Goal: Transaction & Acquisition: Obtain resource

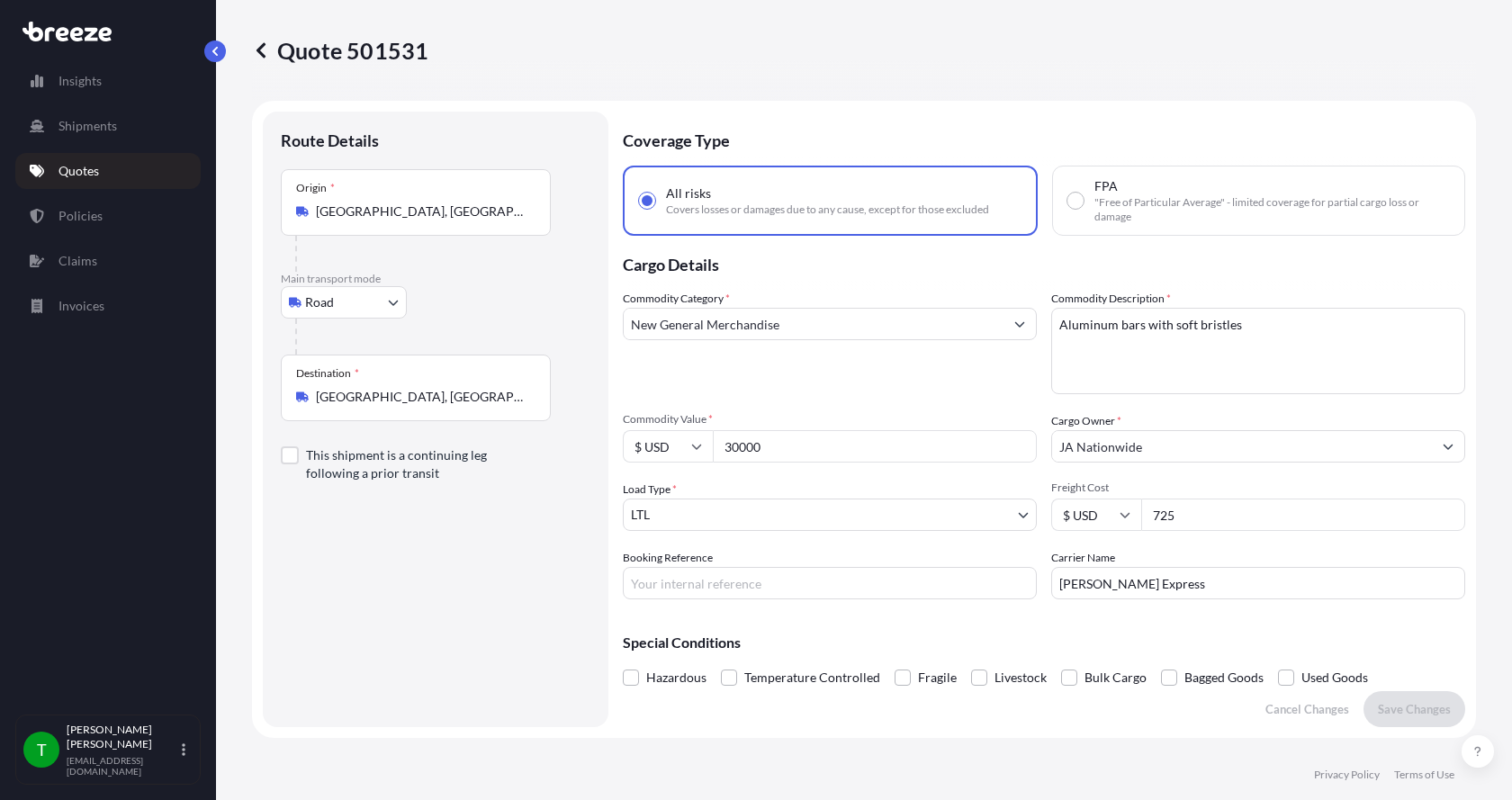
select select "Road"
select select "1"
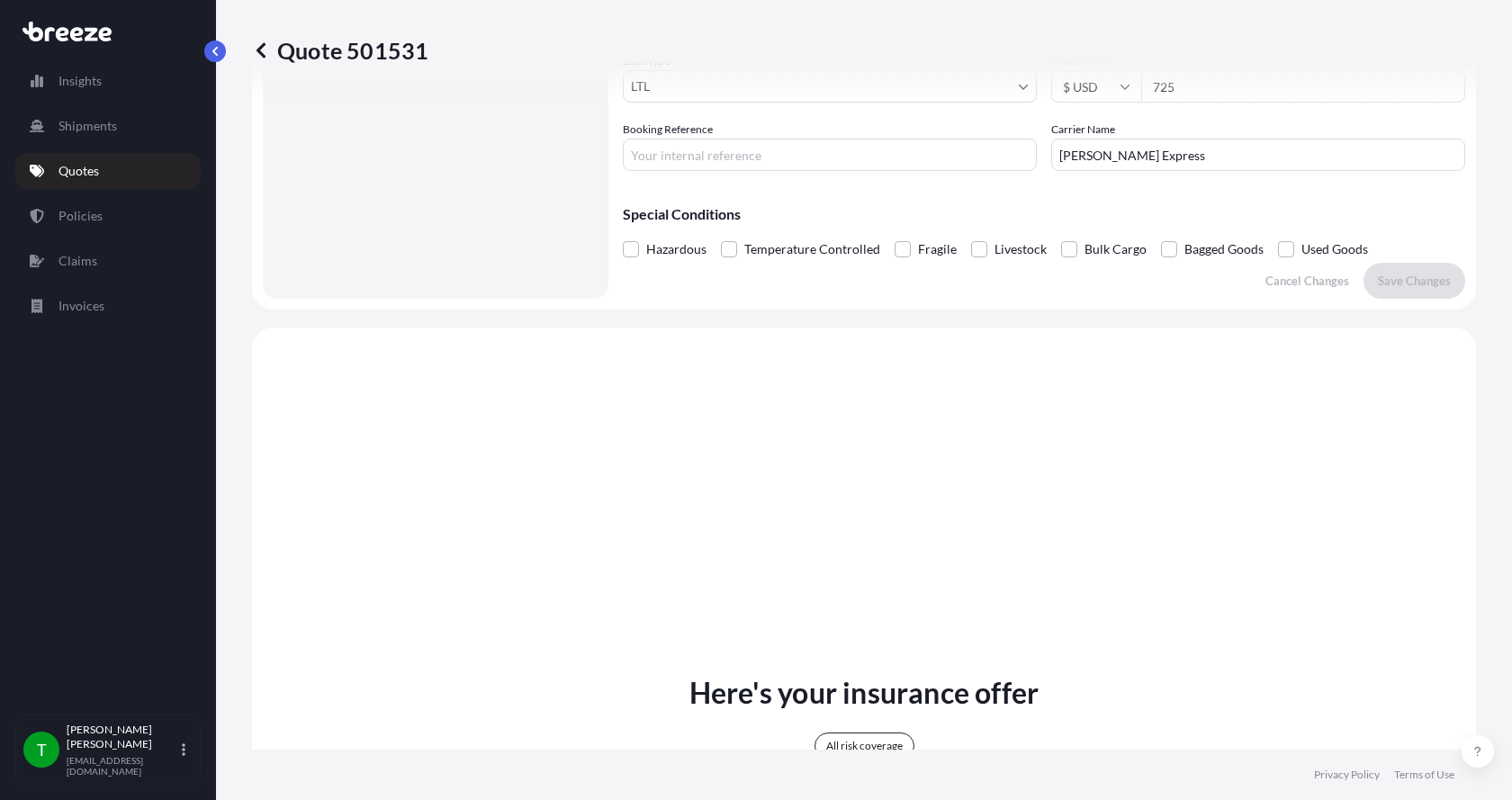
scroll to position [396, 0]
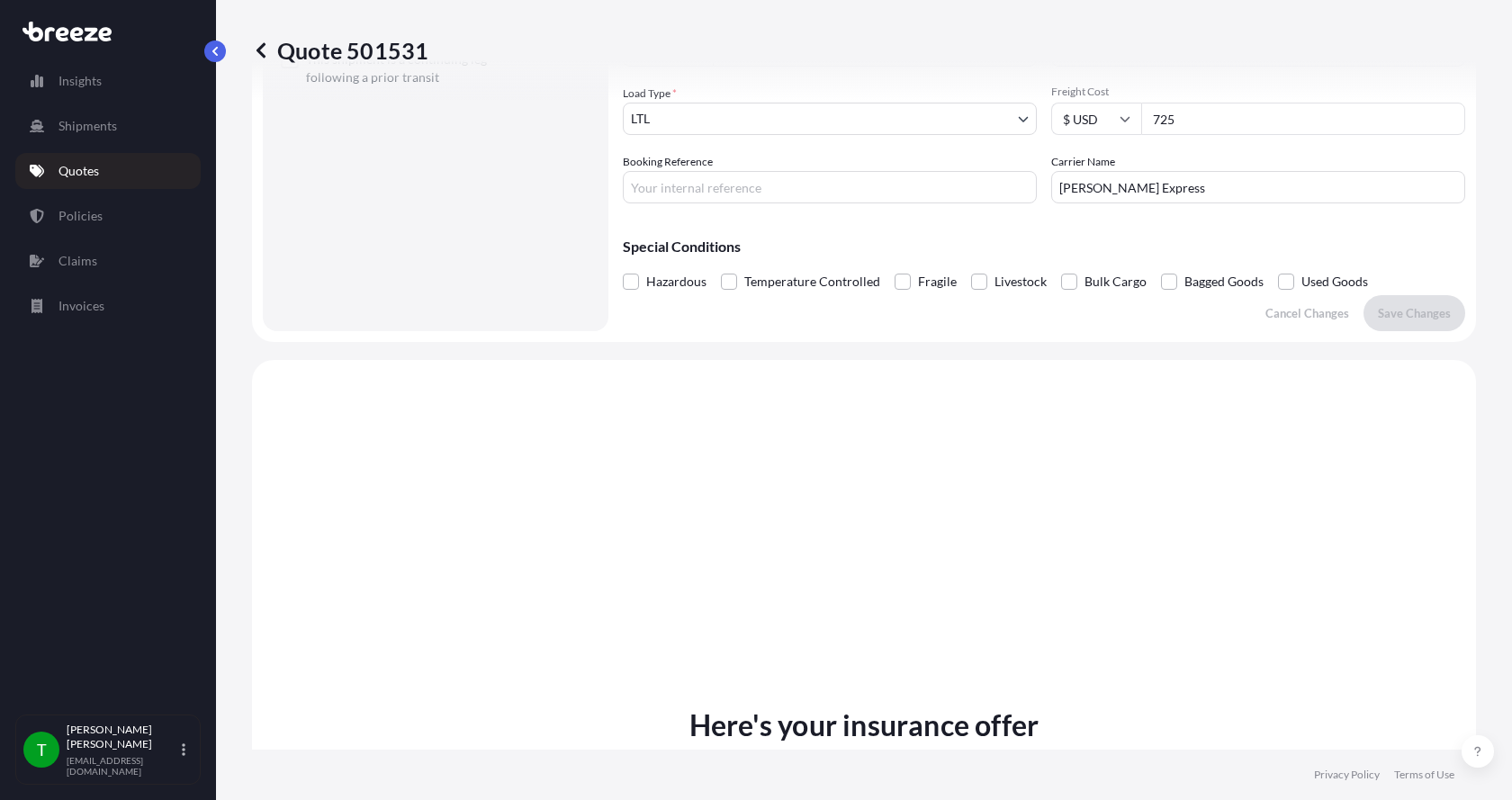
click at [90, 168] on p "Quotes" at bounding box center [78, 171] width 40 height 18
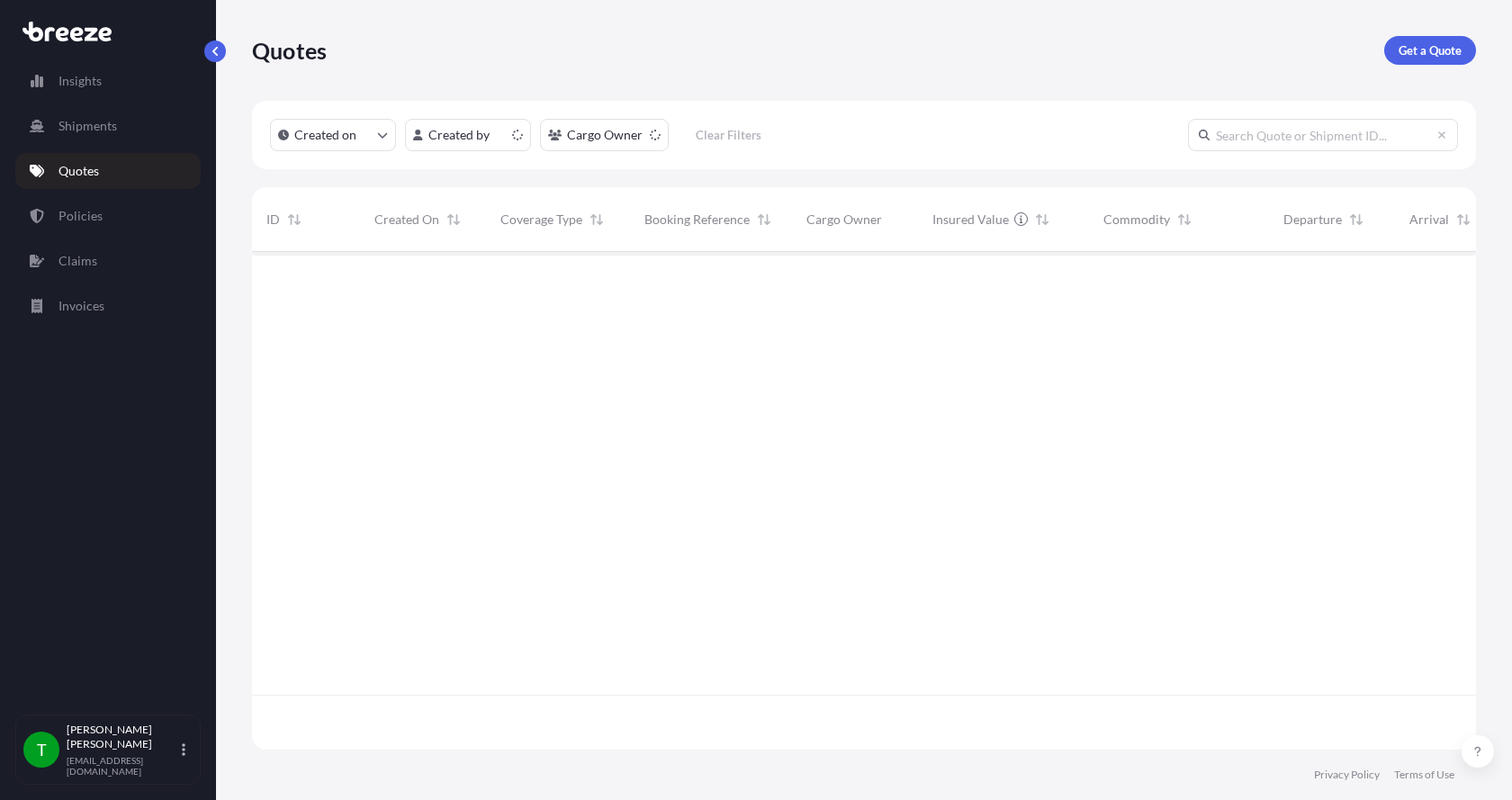
scroll to position [494, 1210]
click at [1414, 46] on p "Get a Quote" at bounding box center [1430, 50] width 63 height 18
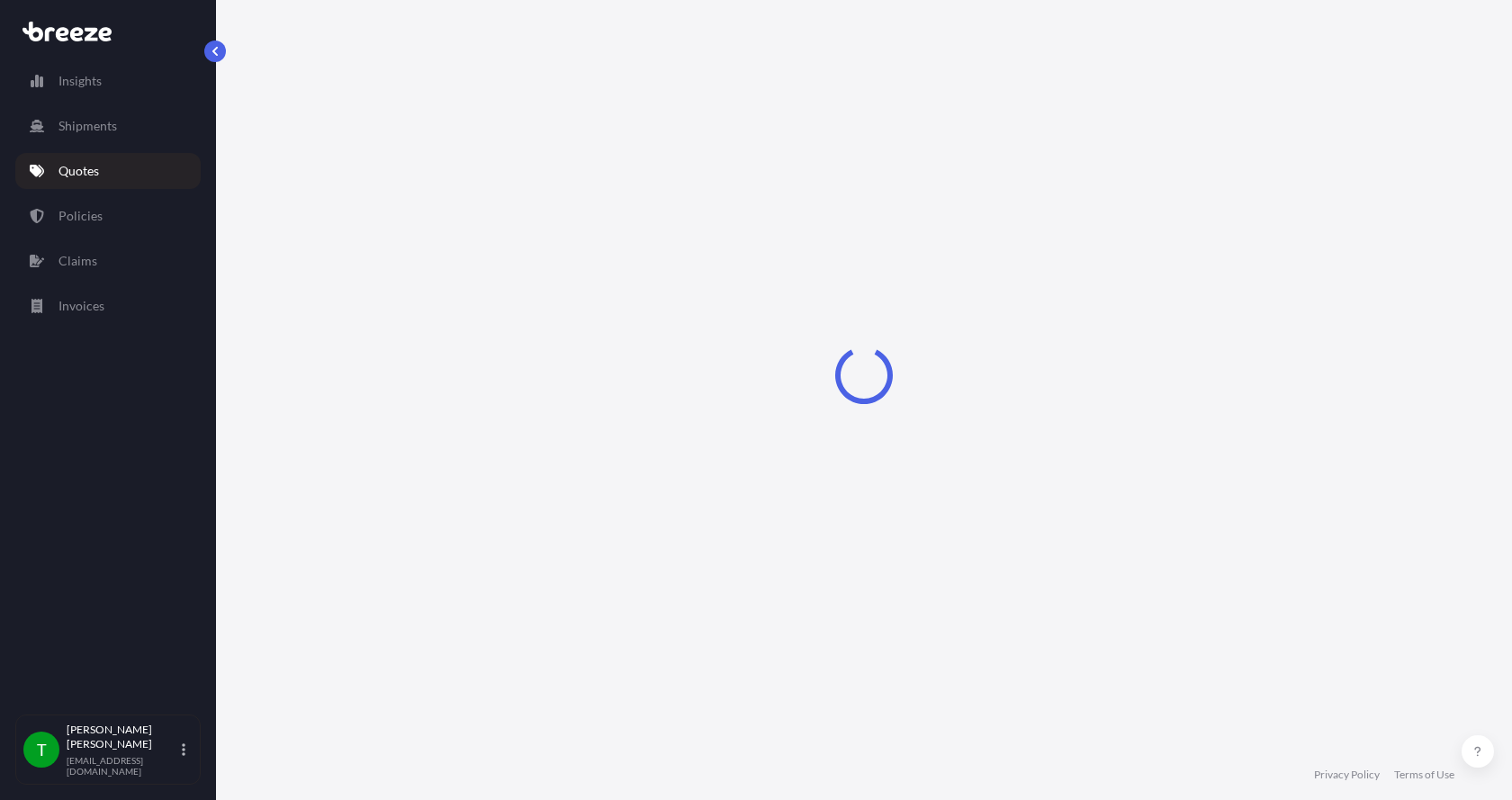
select select "Sea"
select select "1"
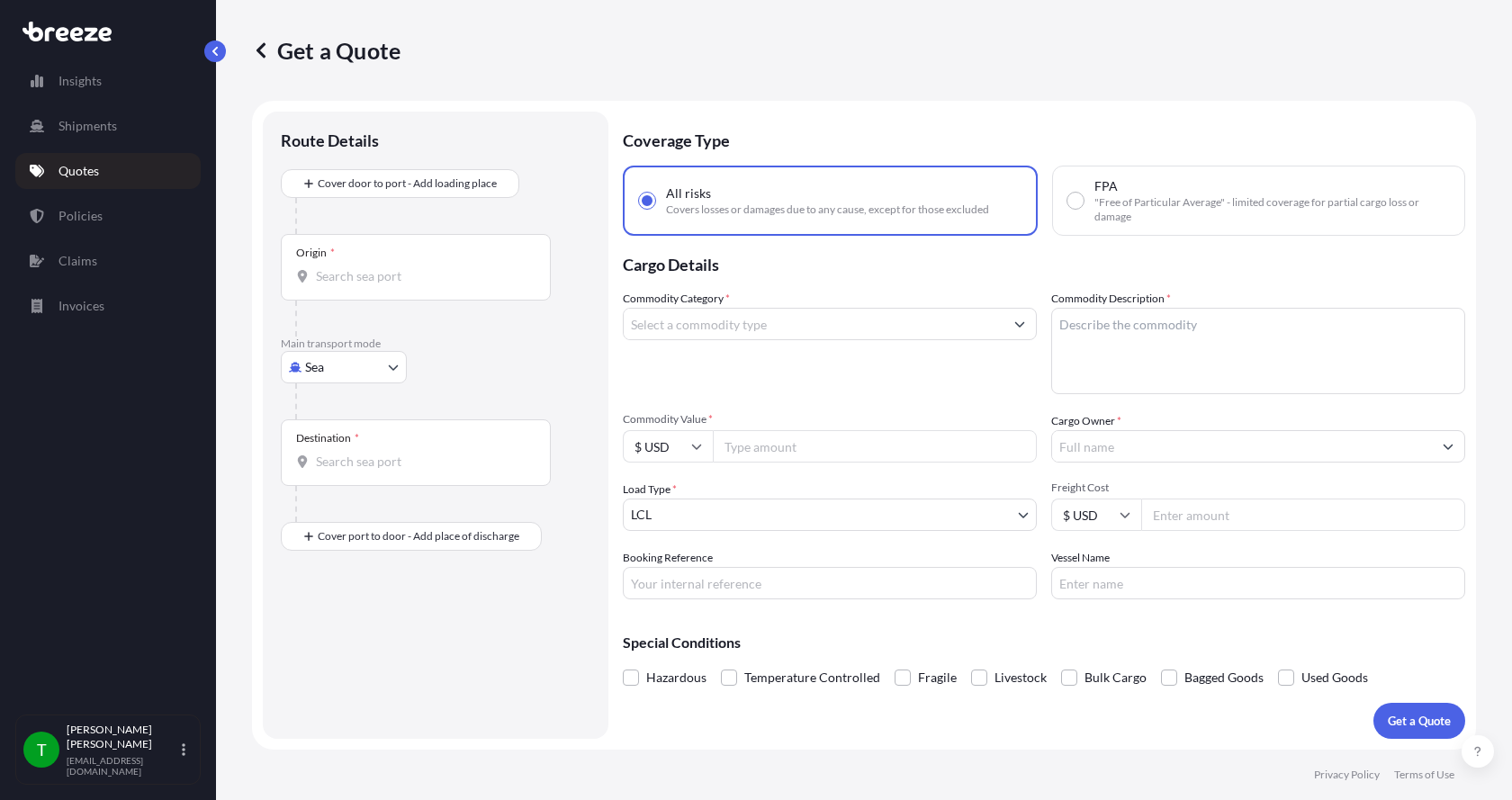
click at [328, 361] on body "Insights Shipments Quotes Policies Claims Invoices T [PERSON_NAME] [EMAIL_ADDRE…" at bounding box center [756, 400] width 1512 height 800
click at [339, 473] on span "Road" at bounding box center [329, 479] width 29 height 18
select select "Road"
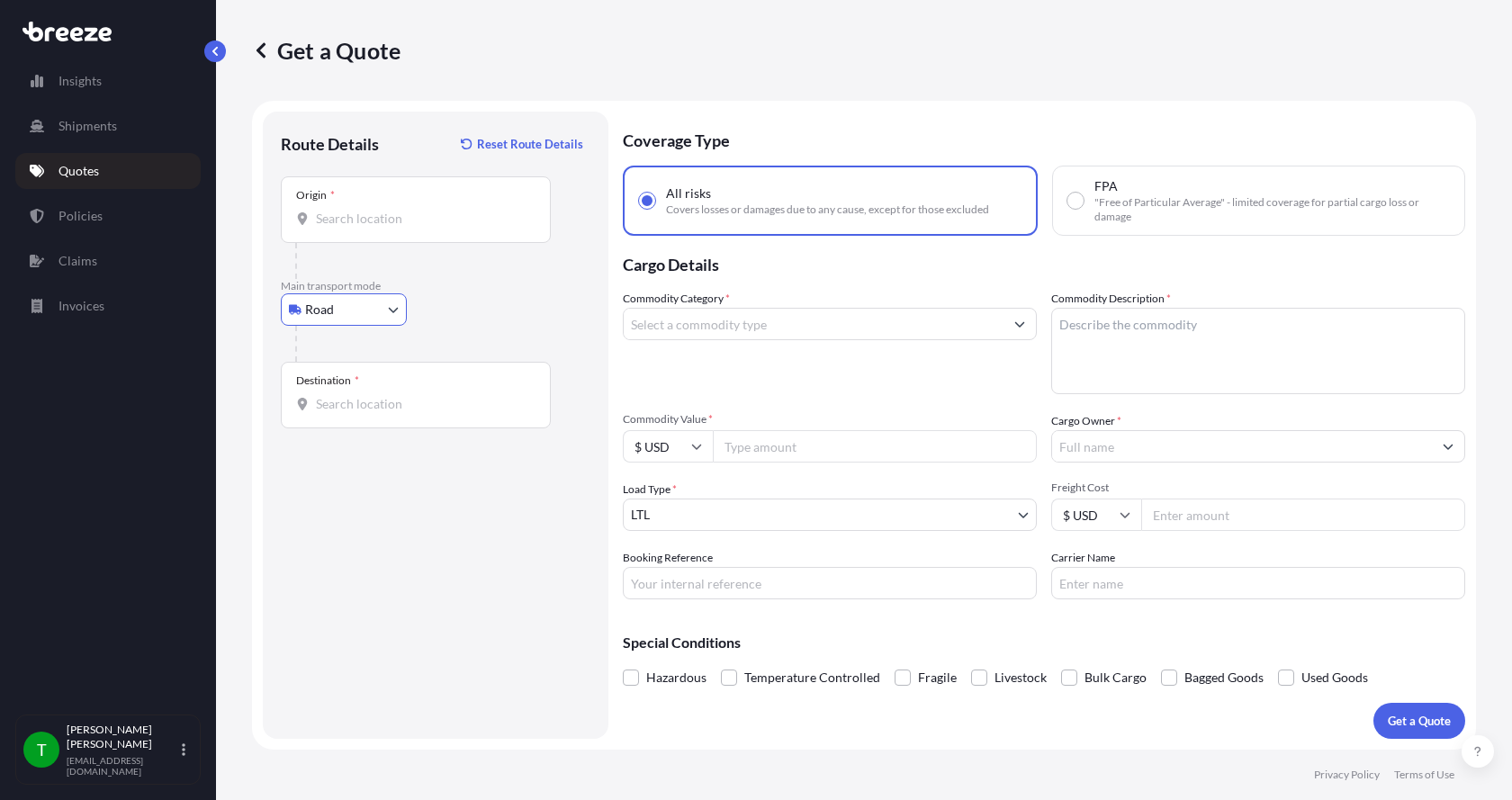
click at [323, 216] on input "Origin *" at bounding box center [421, 219] width 212 height 18
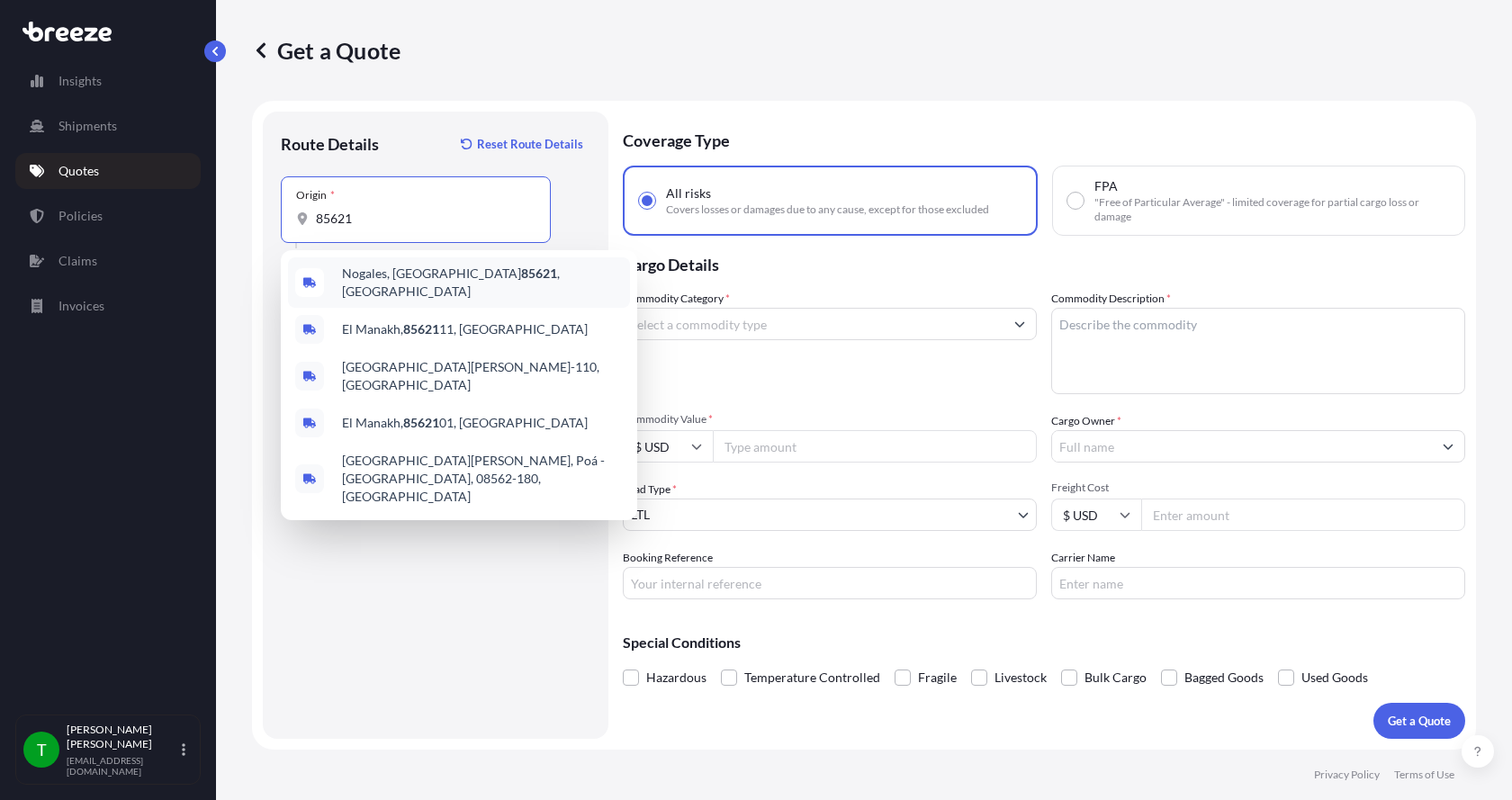
click at [377, 280] on span "Nogales, AZ 85621 , [GEOGRAPHIC_DATA]" at bounding box center [482, 282] width 281 height 36
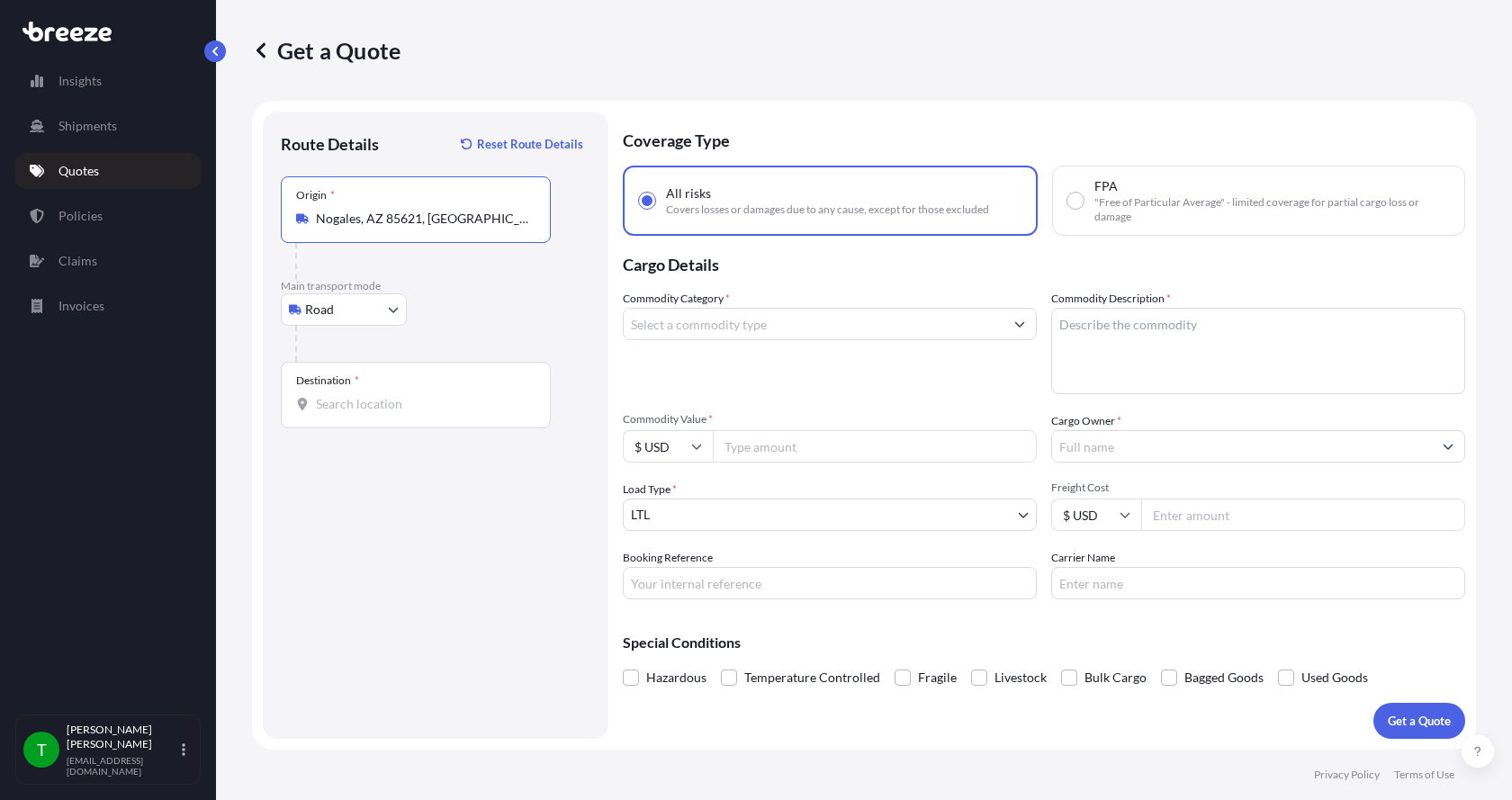
type input "Nogales, AZ 85621, [GEOGRAPHIC_DATA]"
click at [330, 397] on input "Destination *" at bounding box center [421, 404] width 212 height 18
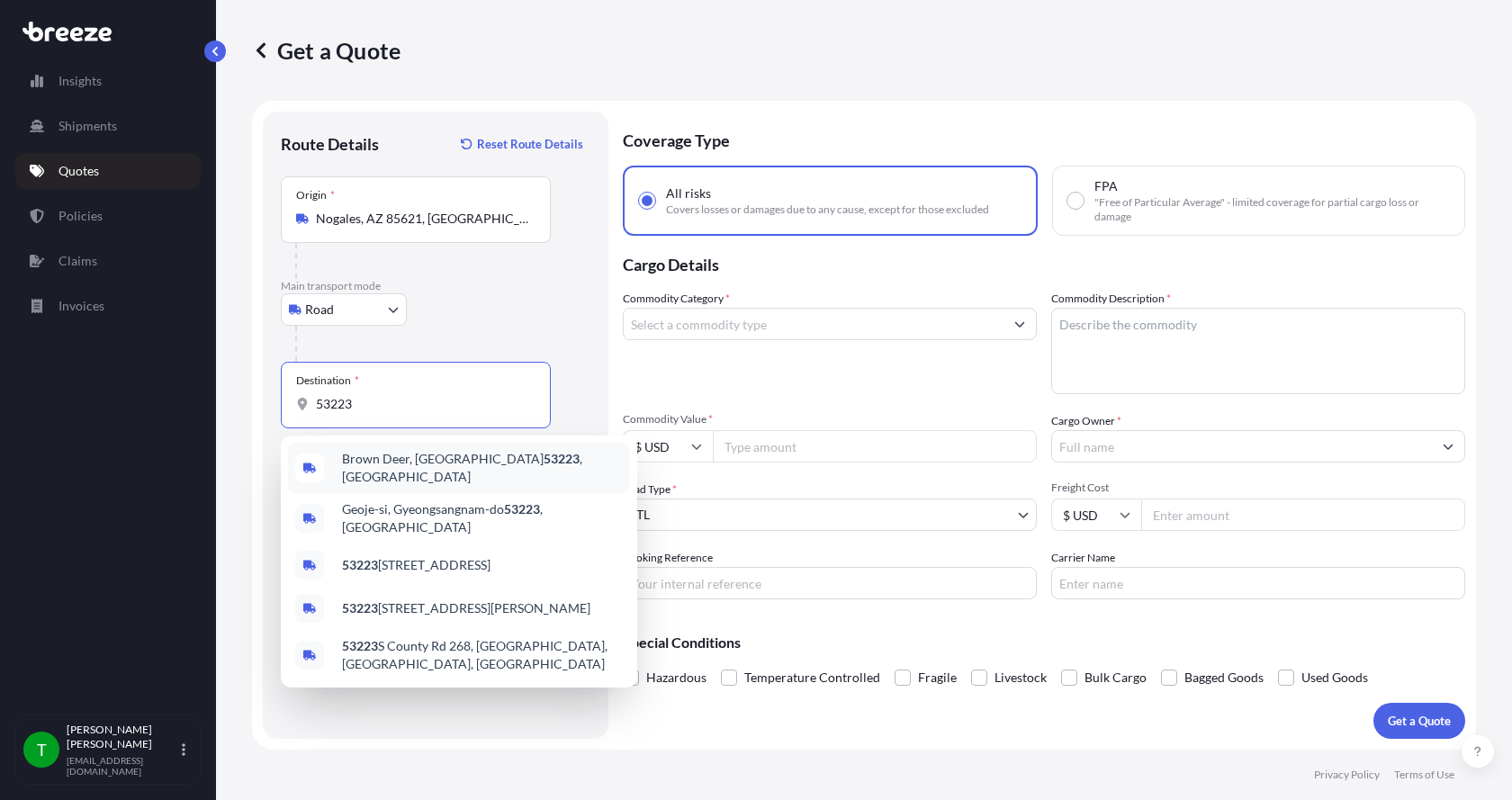
drag, startPoint x: 288, startPoint y: 396, endPoint x: 230, endPoint y: 384, distance: 59.2
click at [232, 385] on div "Get a Quote Route Details Reset Route Details Place of loading Road Road Rail O…" at bounding box center [864, 375] width 1296 height 750
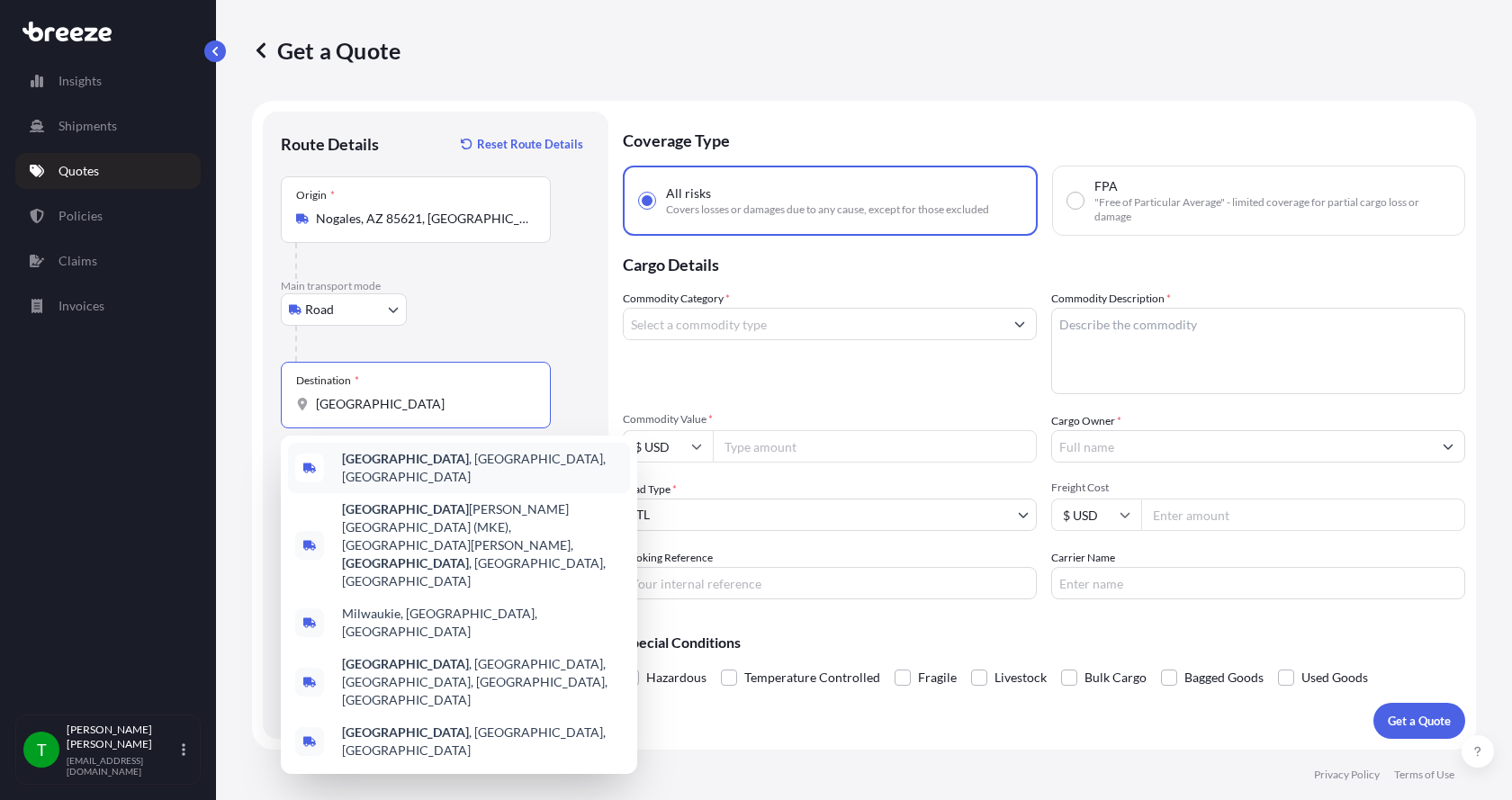
click at [371, 466] on b "[GEOGRAPHIC_DATA]" at bounding box center [405, 458] width 127 height 16
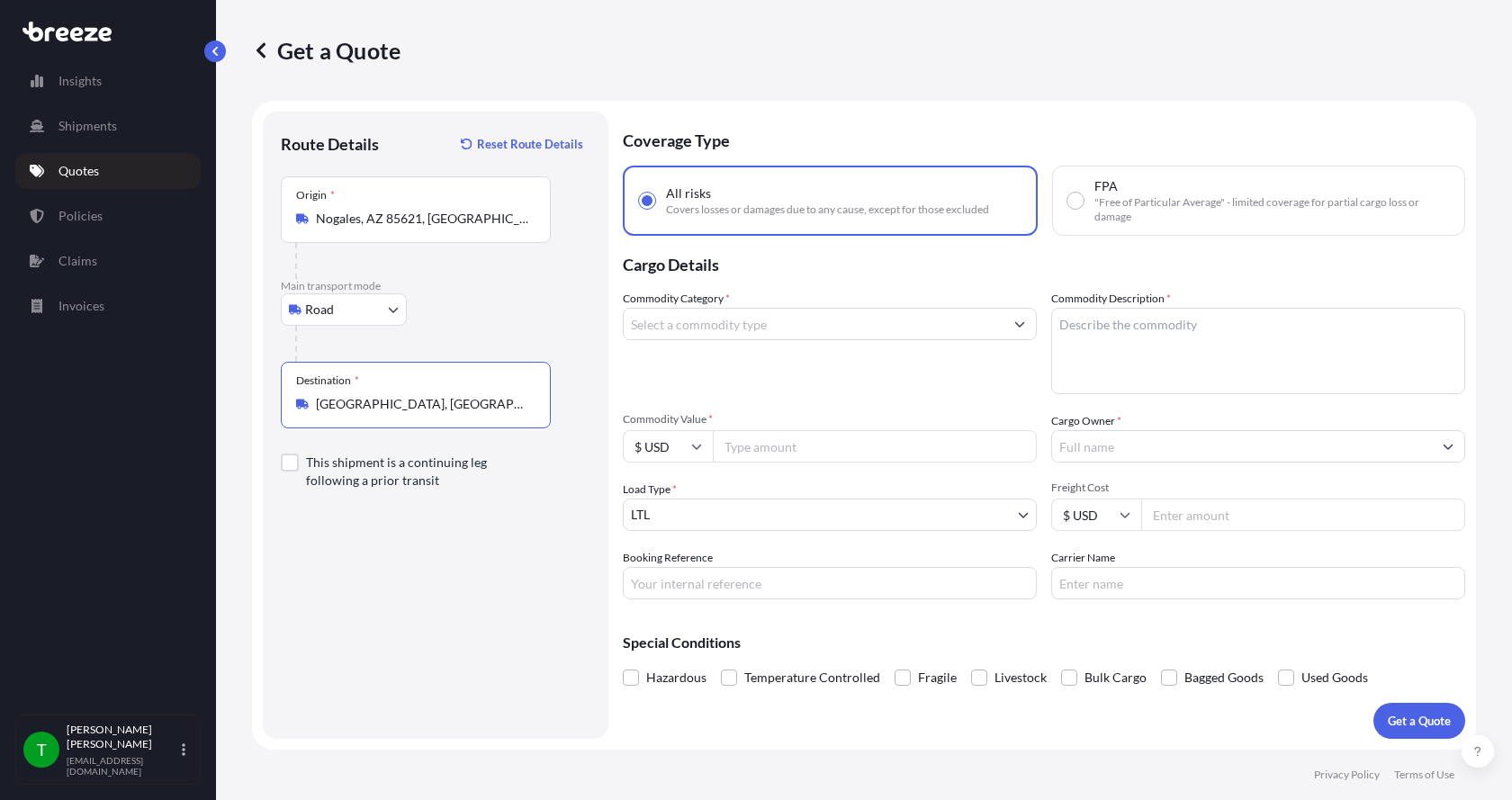
type input "[GEOGRAPHIC_DATA], [GEOGRAPHIC_DATA], [GEOGRAPHIC_DATA]"
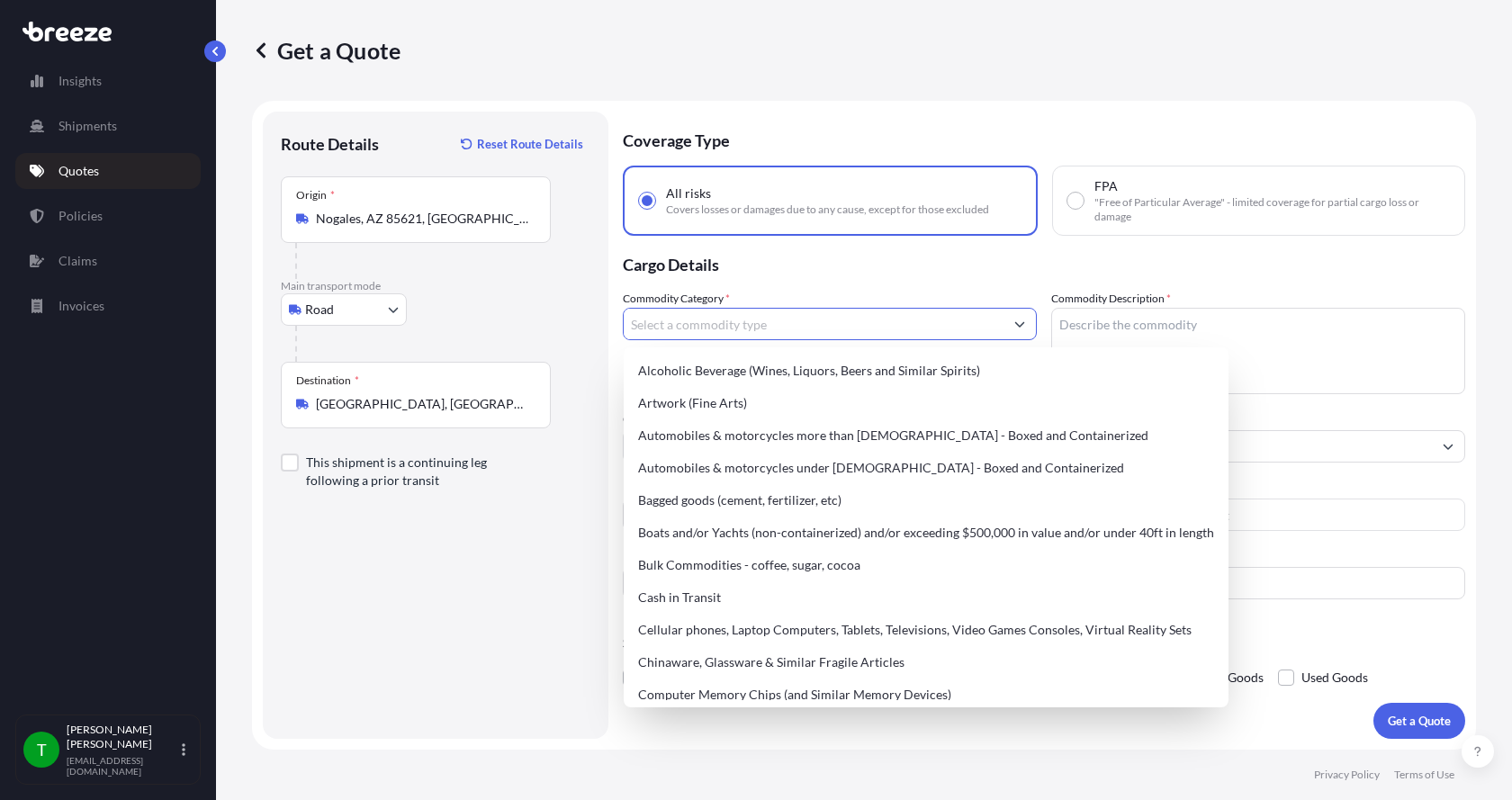
click at [661, 326] on input "Commodity Category *" at bounding box center [813, 324] width 379 height 33
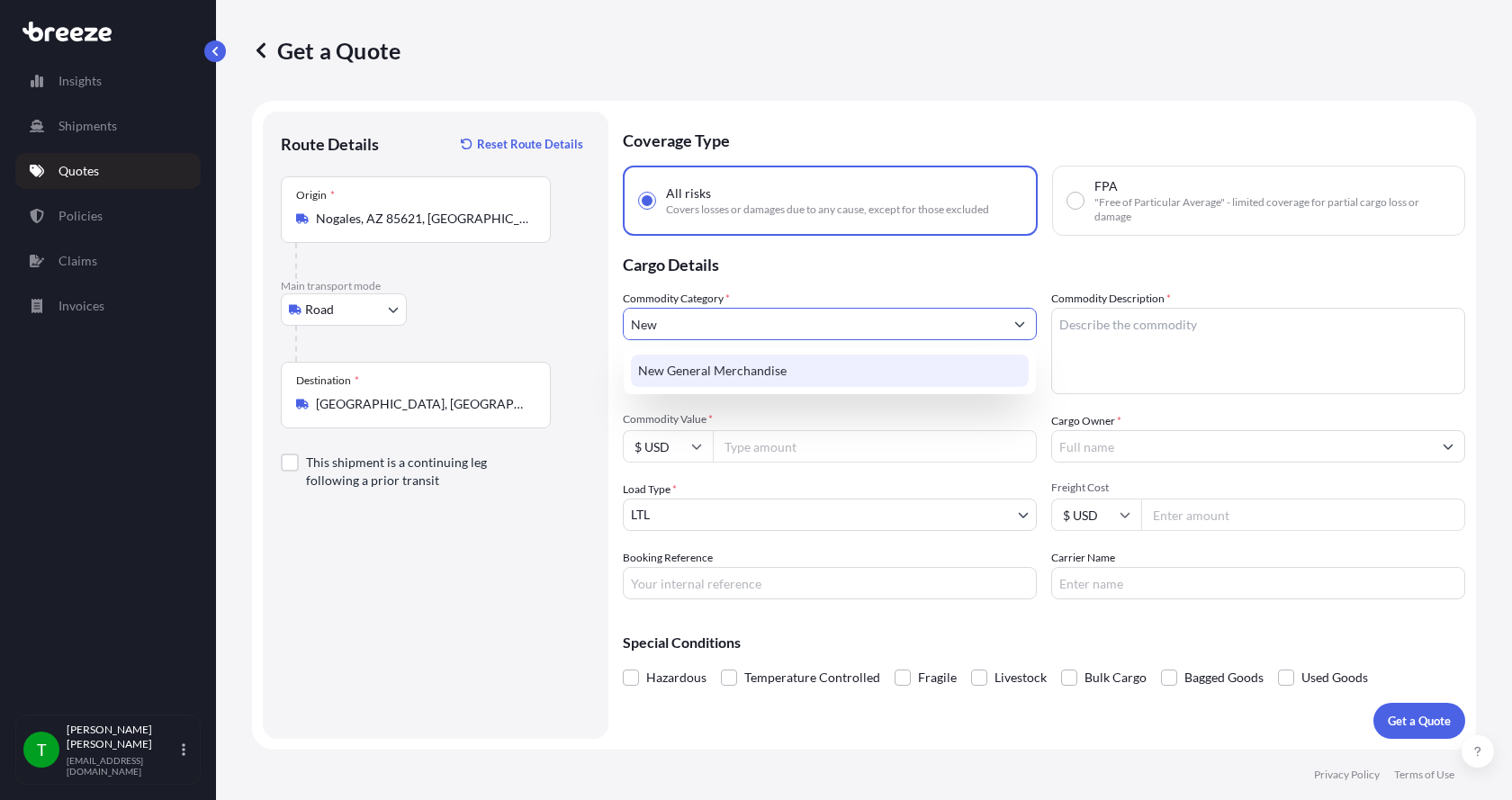
click at [690, 372] on div "New General Merchandise" at bounding box center [830, 371] width 398 height 33
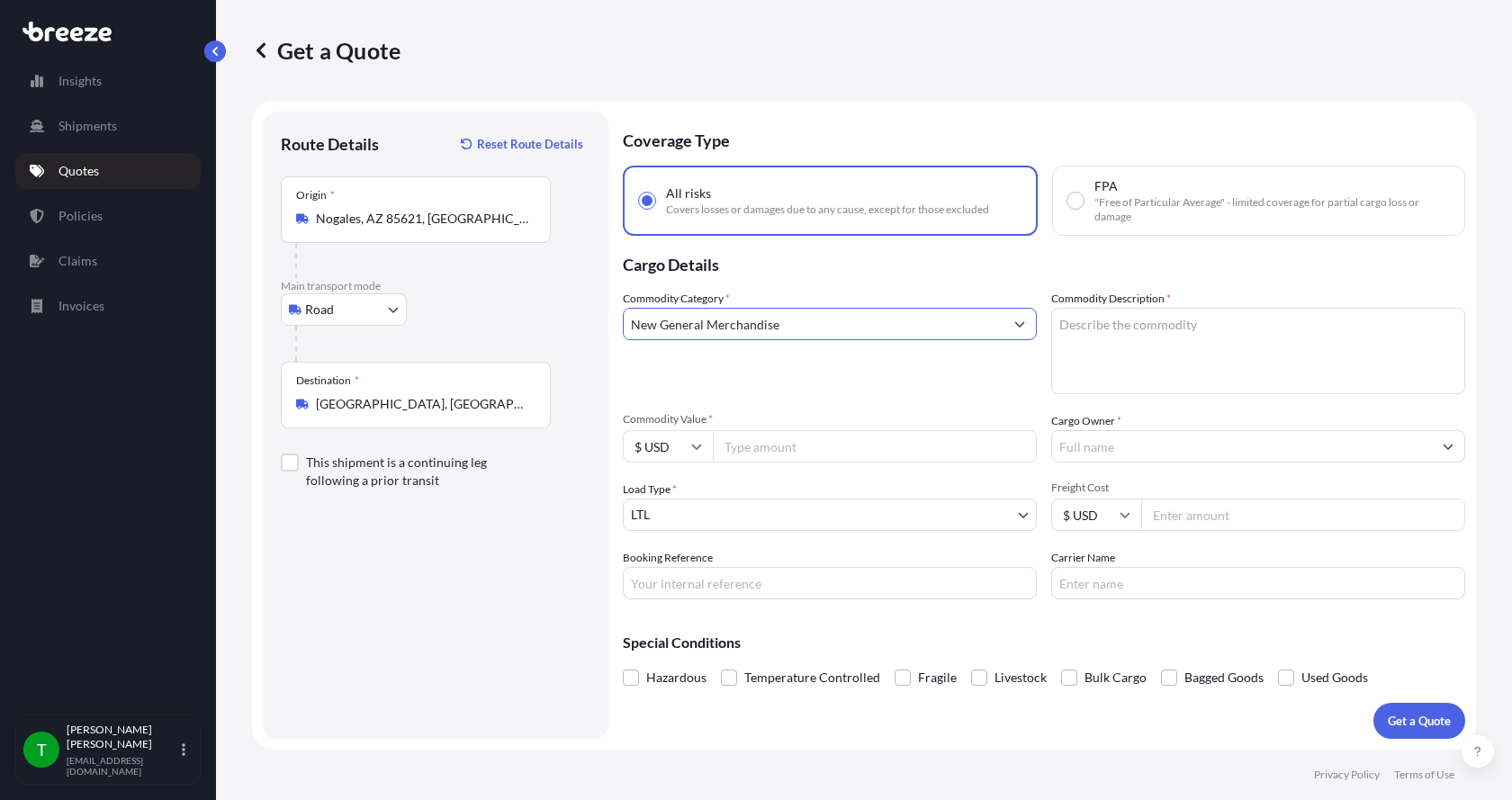
type input "New General Merchandise"
drag, startPoint x: 1147, startPoint y: 332, endPoint x: 1140, endPoint y: 323, distance: 11.4
click at [1143, 327] on textarea "Commodity Description *" at bounding box center [1258, 350] width 414 height 87
type textarea "Thermal Transfer Label Machine"
click at [766, 442] on input "Commodity Value *" at bounding box center [875, 447] width 324 height 33
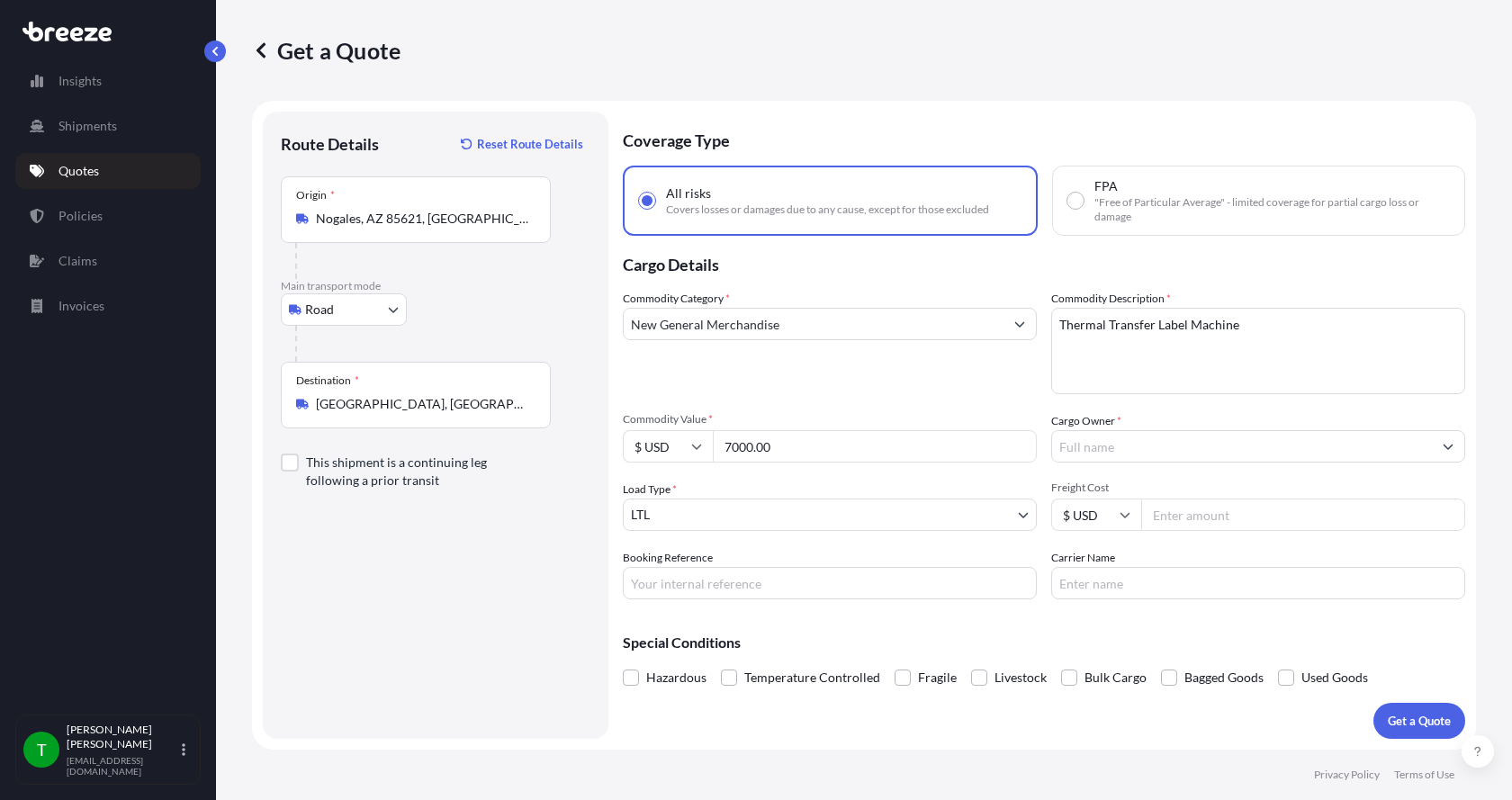
type input "7000.00"
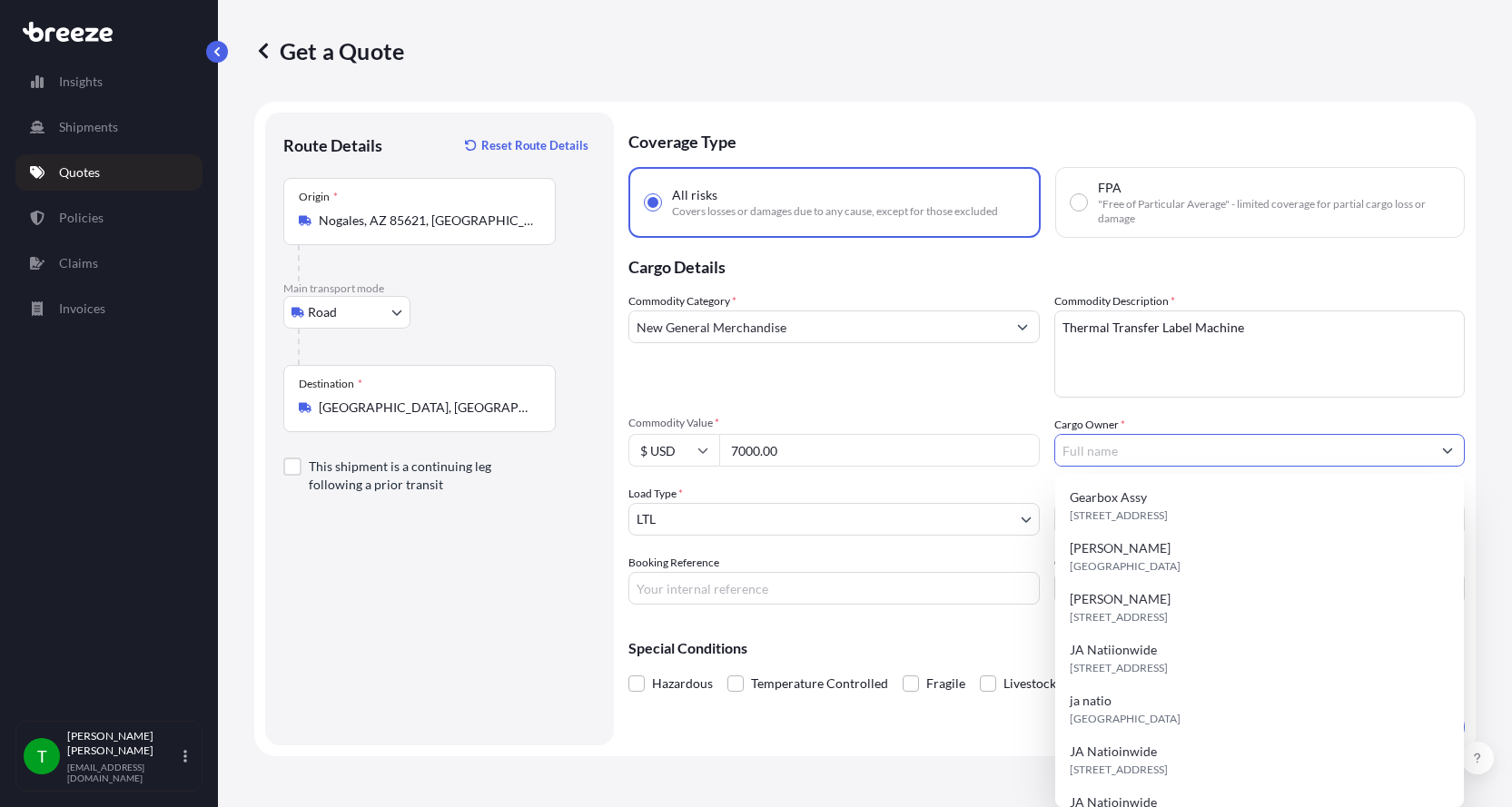
click at [1115, 453] on input "Cargo Owner *" at bounding box center [1244, 451] width 377 height 33
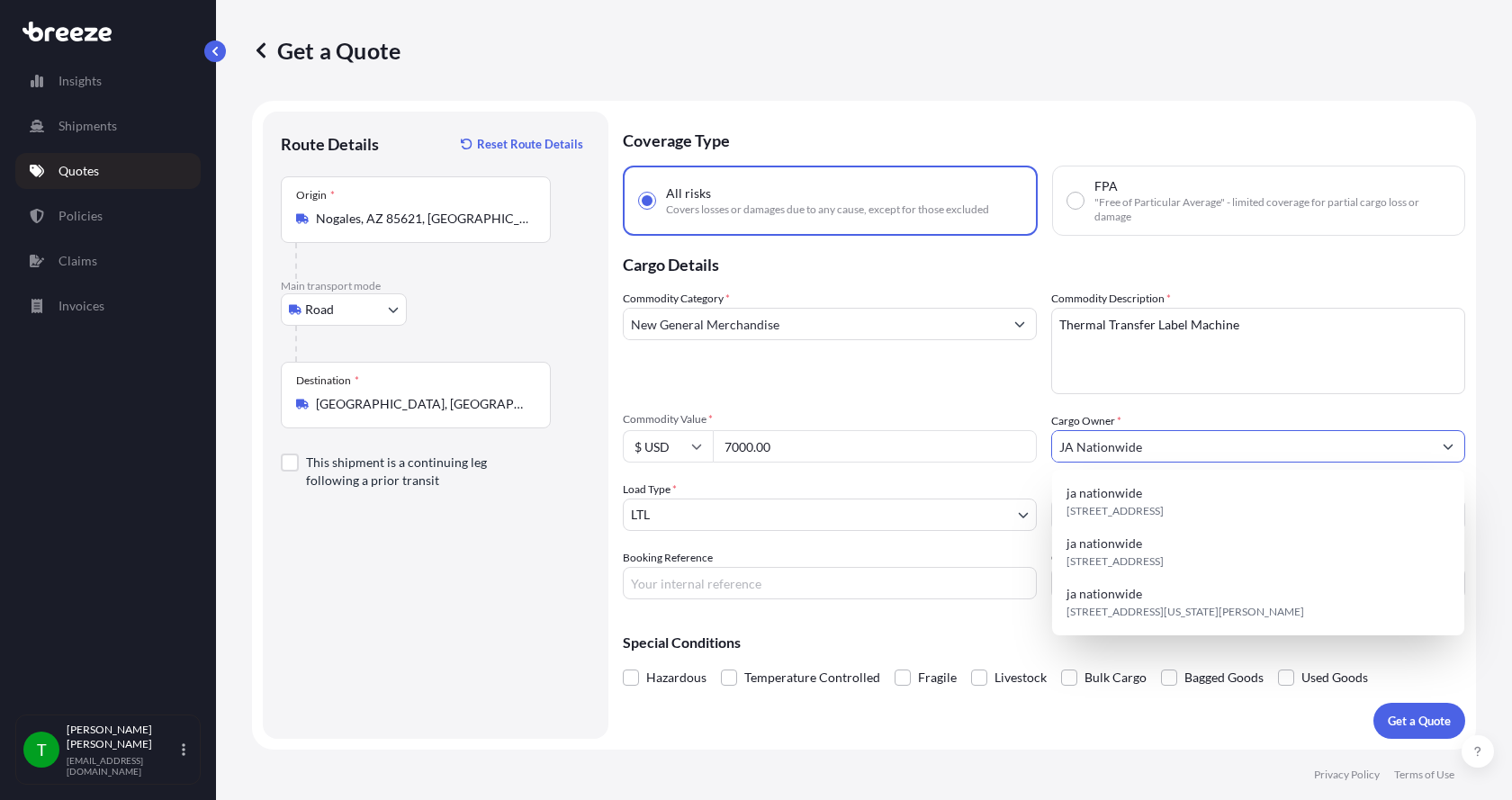
type input "JA Nationwide"
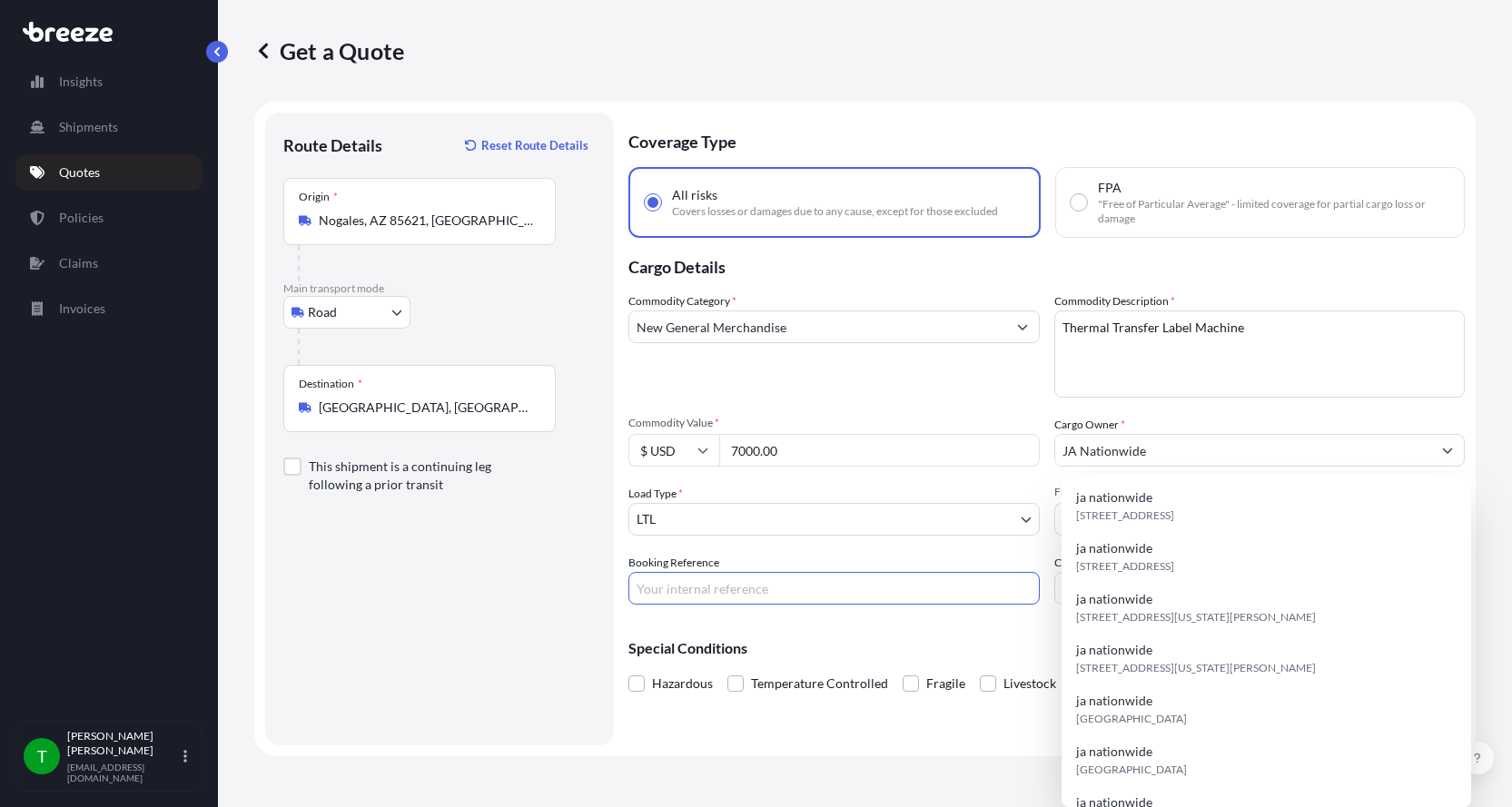
click at [763, 578] on input "Booking Reference" at bounding box center [834, 589] width 411 height 33
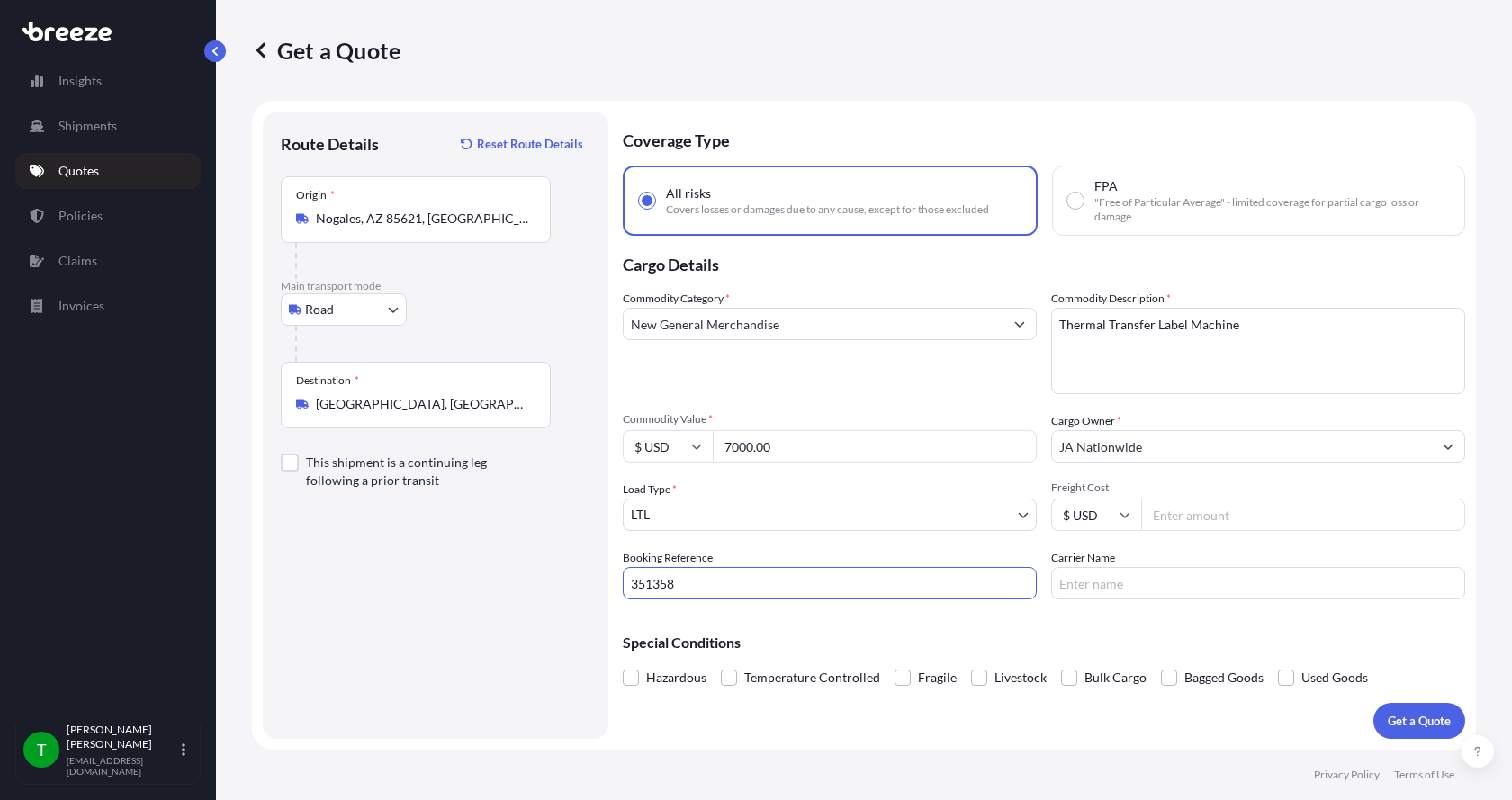
type input "351358"
click at [1195, 526] on input "Freight Cost" at bounding box center [1302, 515] width 324 height 33
type input "290.00"
click at [1140, 579] on input "Carrier Name" at bounding box center [1258, 584] width 414 height 33
type input "[PERSON_NAME] Express"
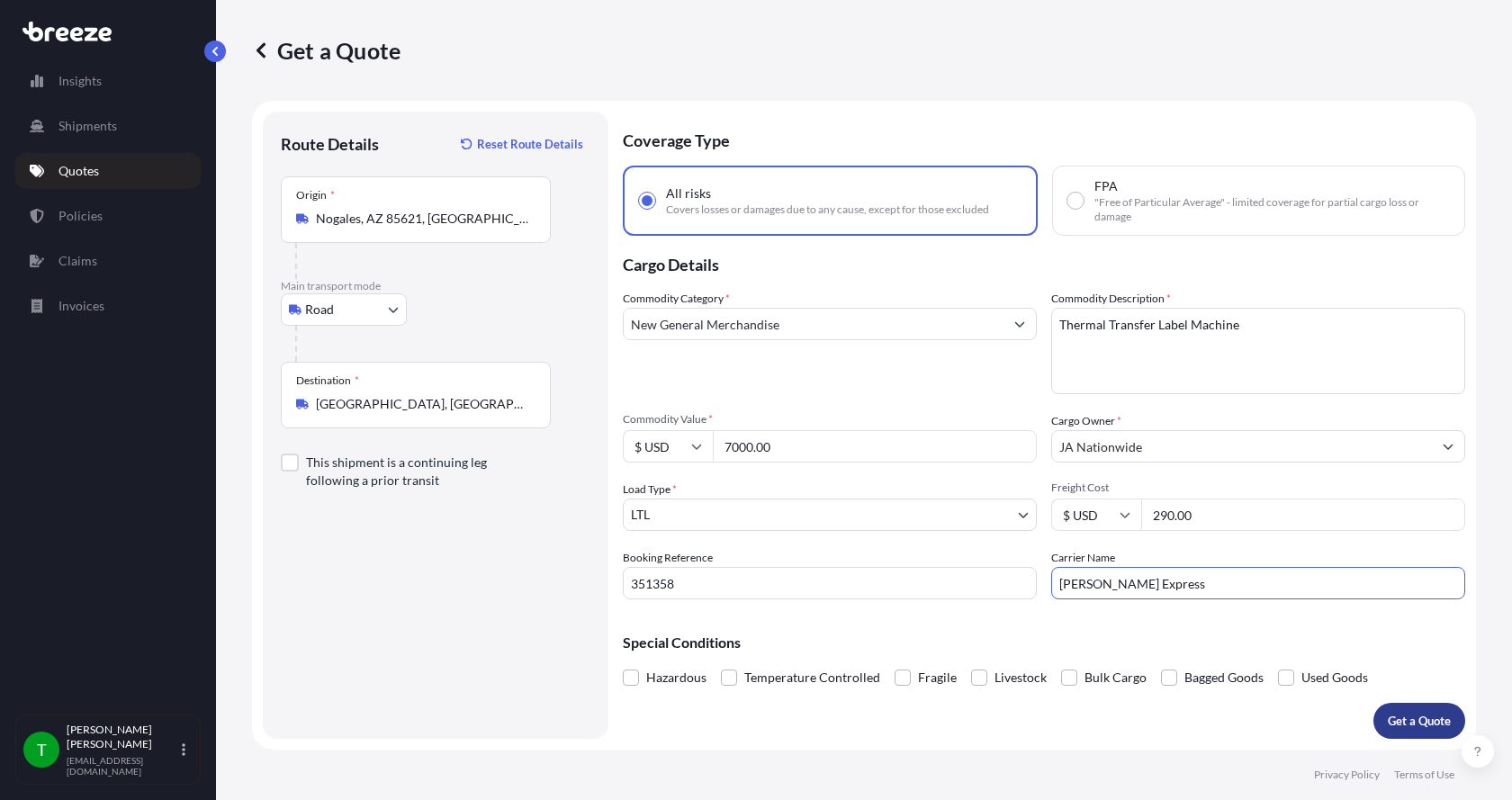
click at [1409, 716] on p "Get a Quote" at bounding box center [1419, 722] width 63 height 18
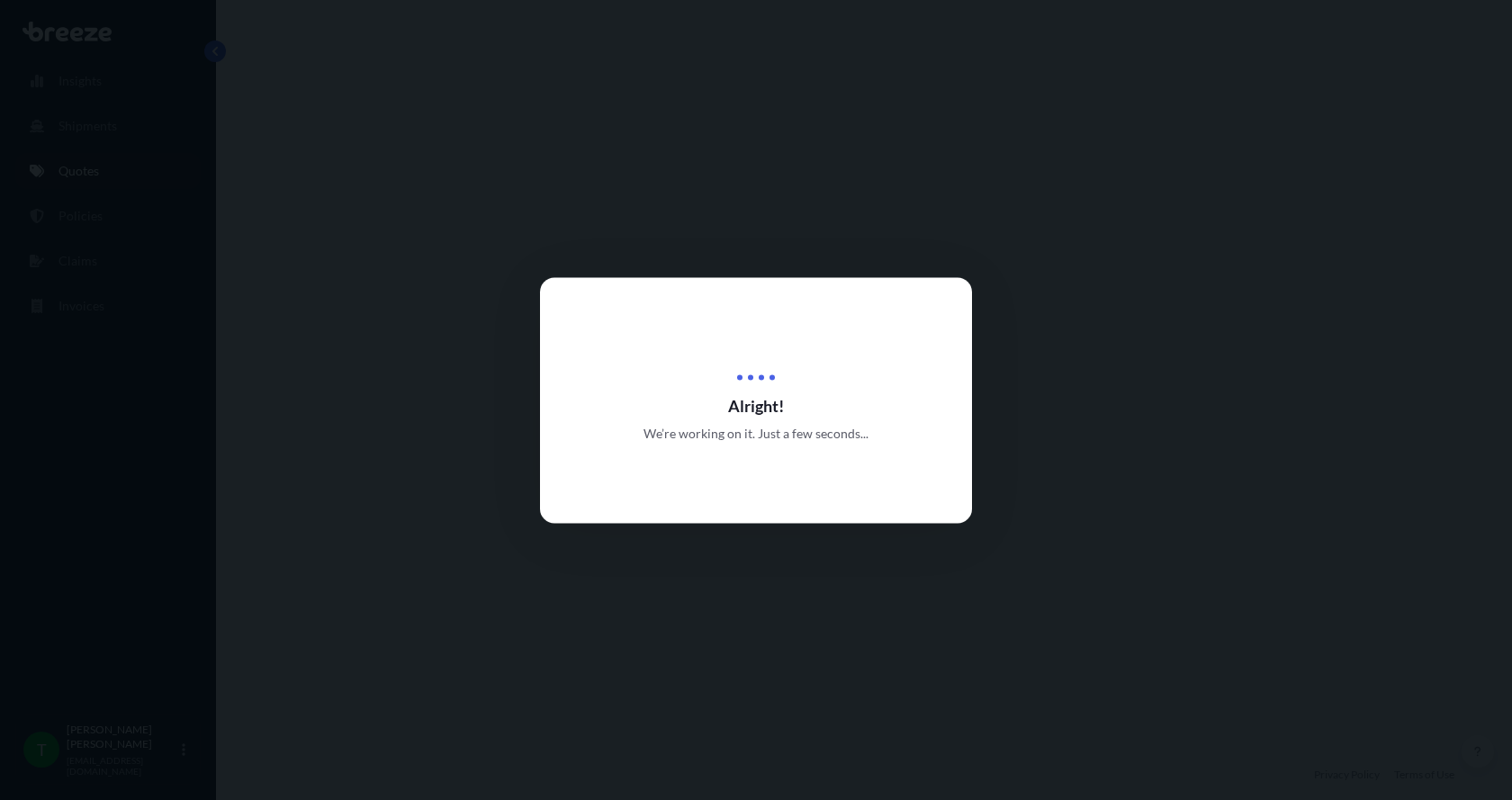
select select "Road"
select select "1"
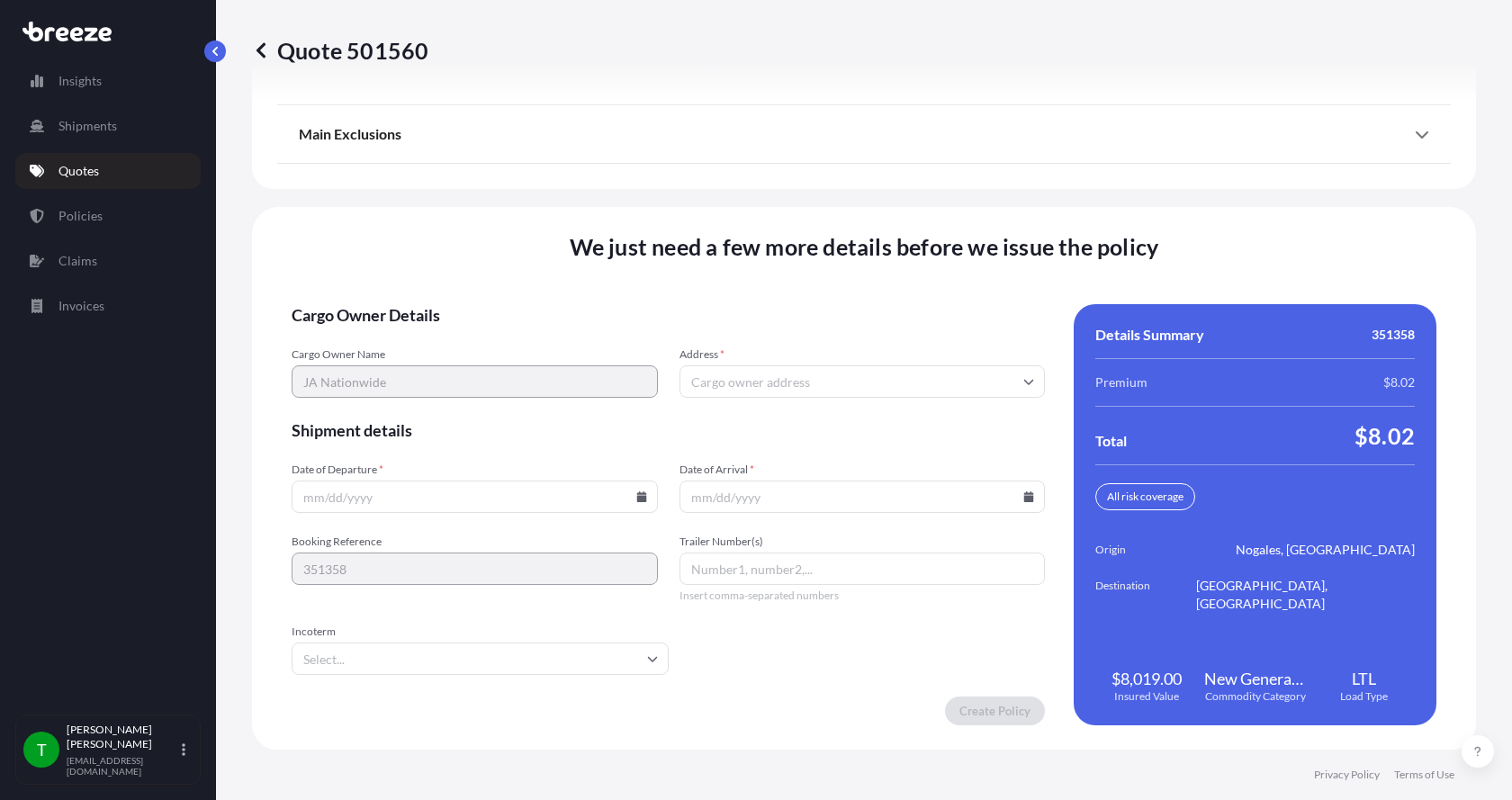
scroll to position [2368, 0]
click at [801, 382] on input "Address *" at bounding box center [863, 381] width 367 height 33
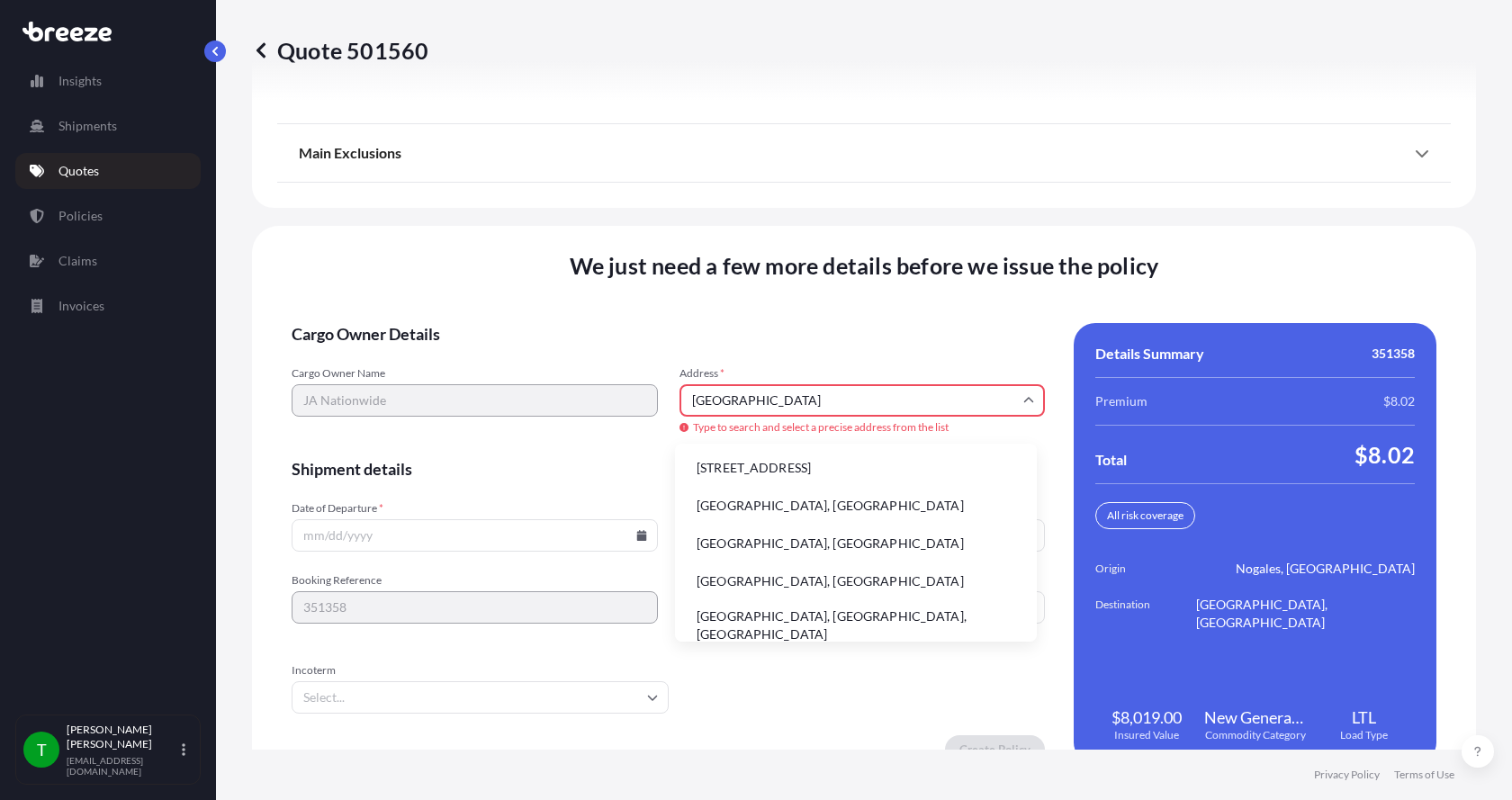
click at [761, 462] on li "[STREET_ADDRESS]" at bounding box center [855, 467] width 347 height 34
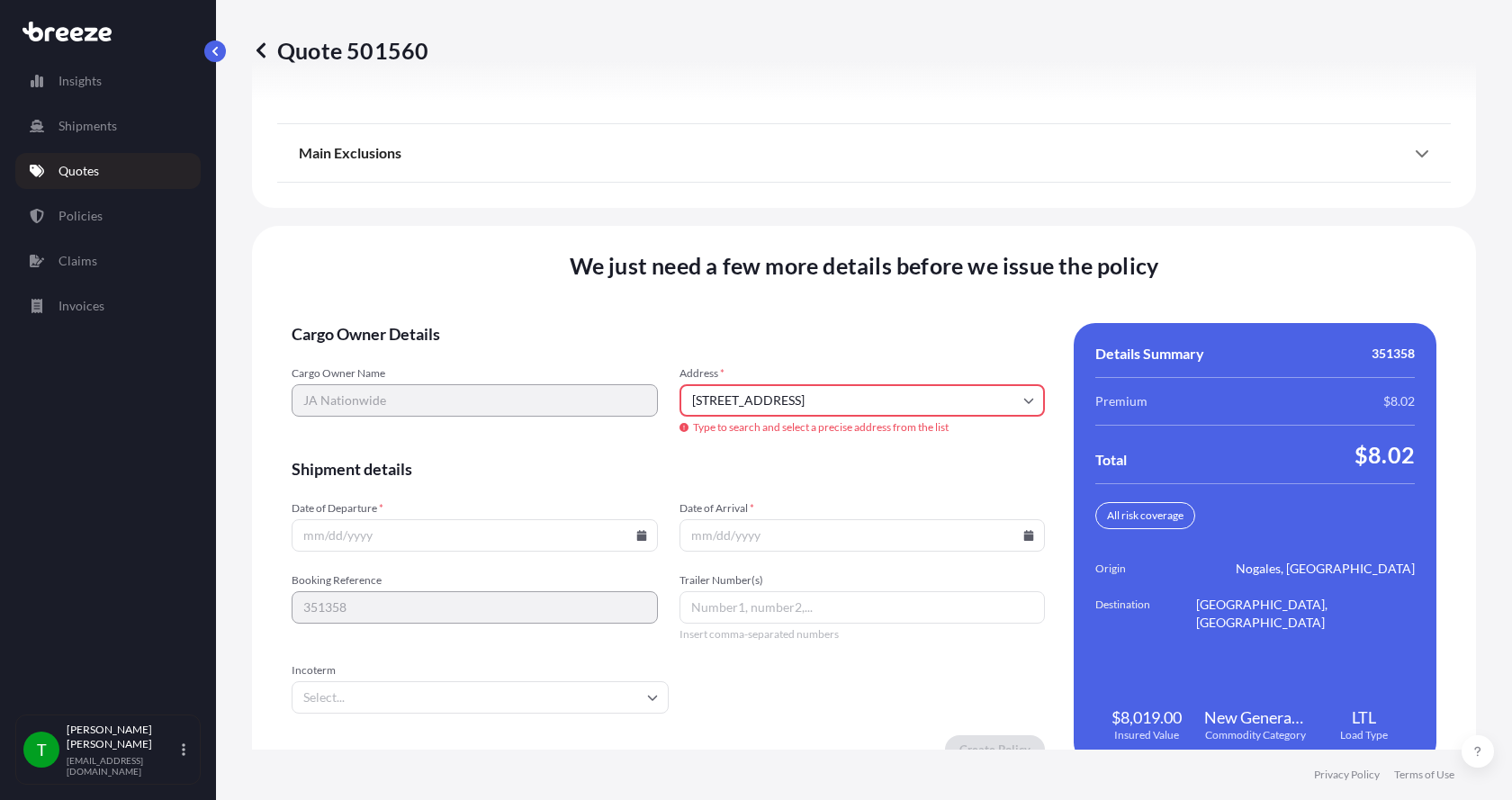
type input "[STREET_ADDRESS]"
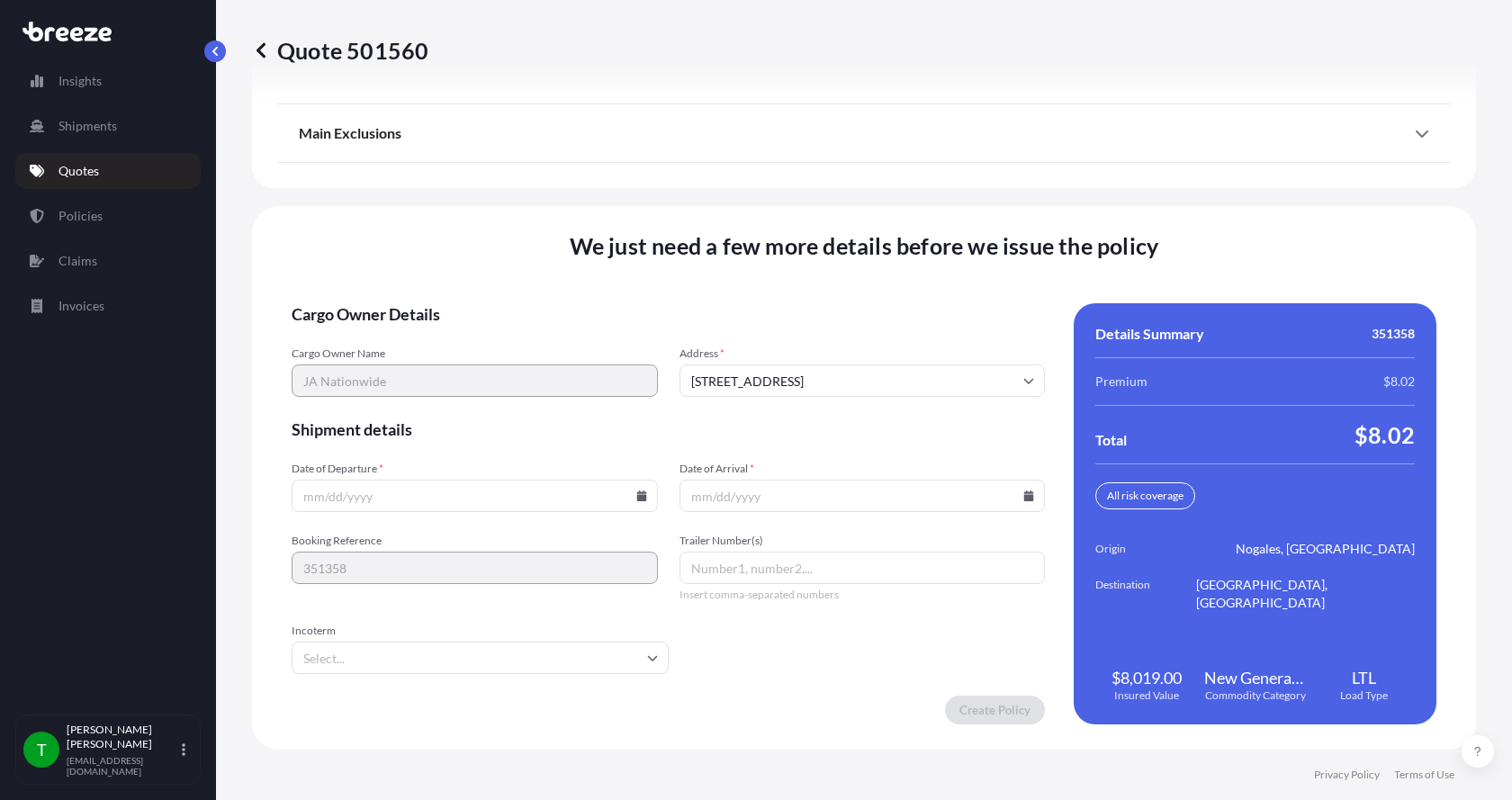
click at [637, 496] on icon at bounding box center [641, 496] width 10 height 11
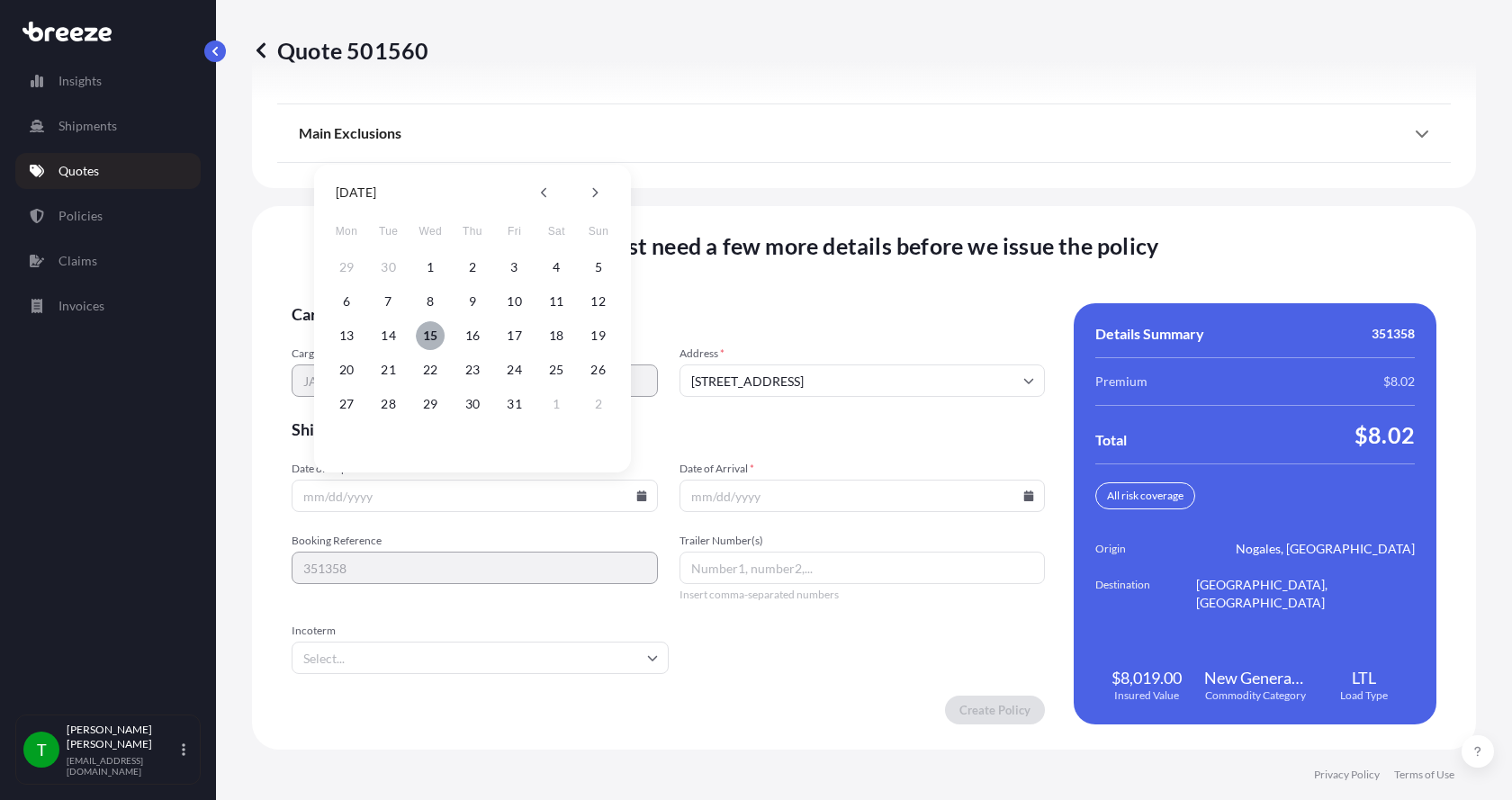
click at [429, 334] on button "15" at bounding box center [430, 336] width 29 height 29
type input "[DATE]"
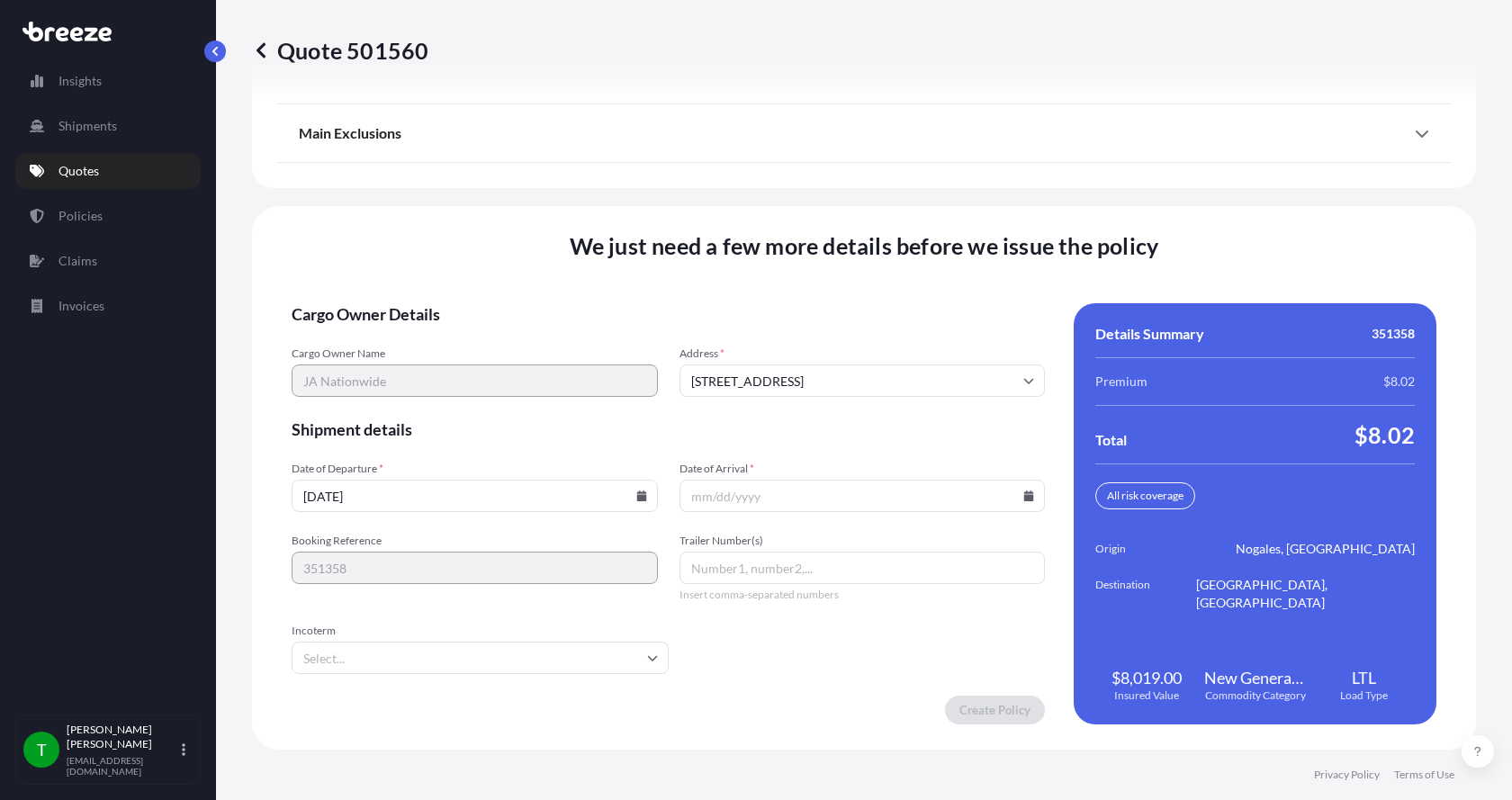
click at [1024, 494] on icon at bounding box center [1029, 496] width 10 height 11
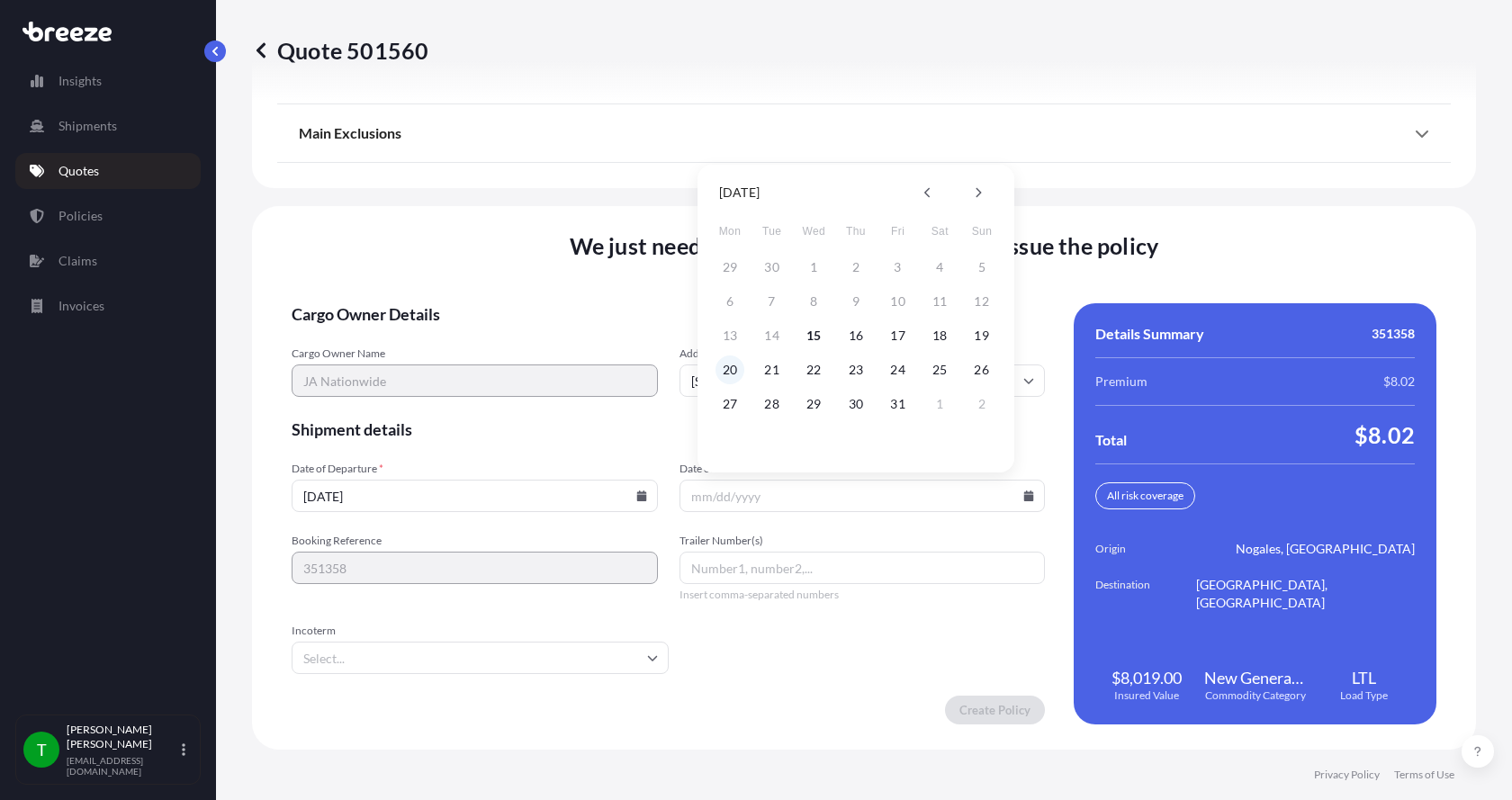
click at [723, 372] on button "20" at bounding box center [730, 370] width 29 height 29
type input "[DATE]"
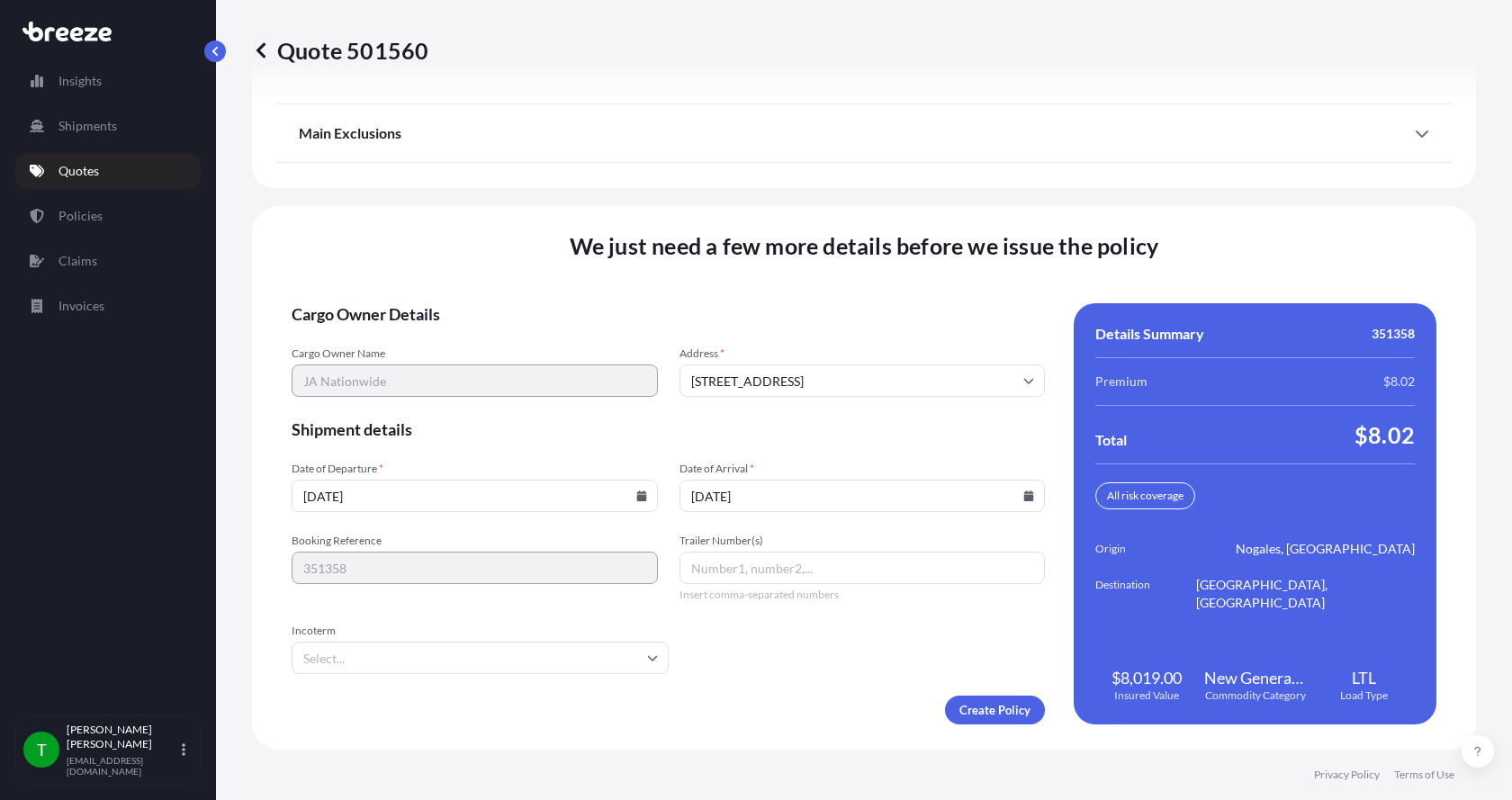
click at [751, 407] on button "20" at bounding box center [761, 415] width 22 height 16
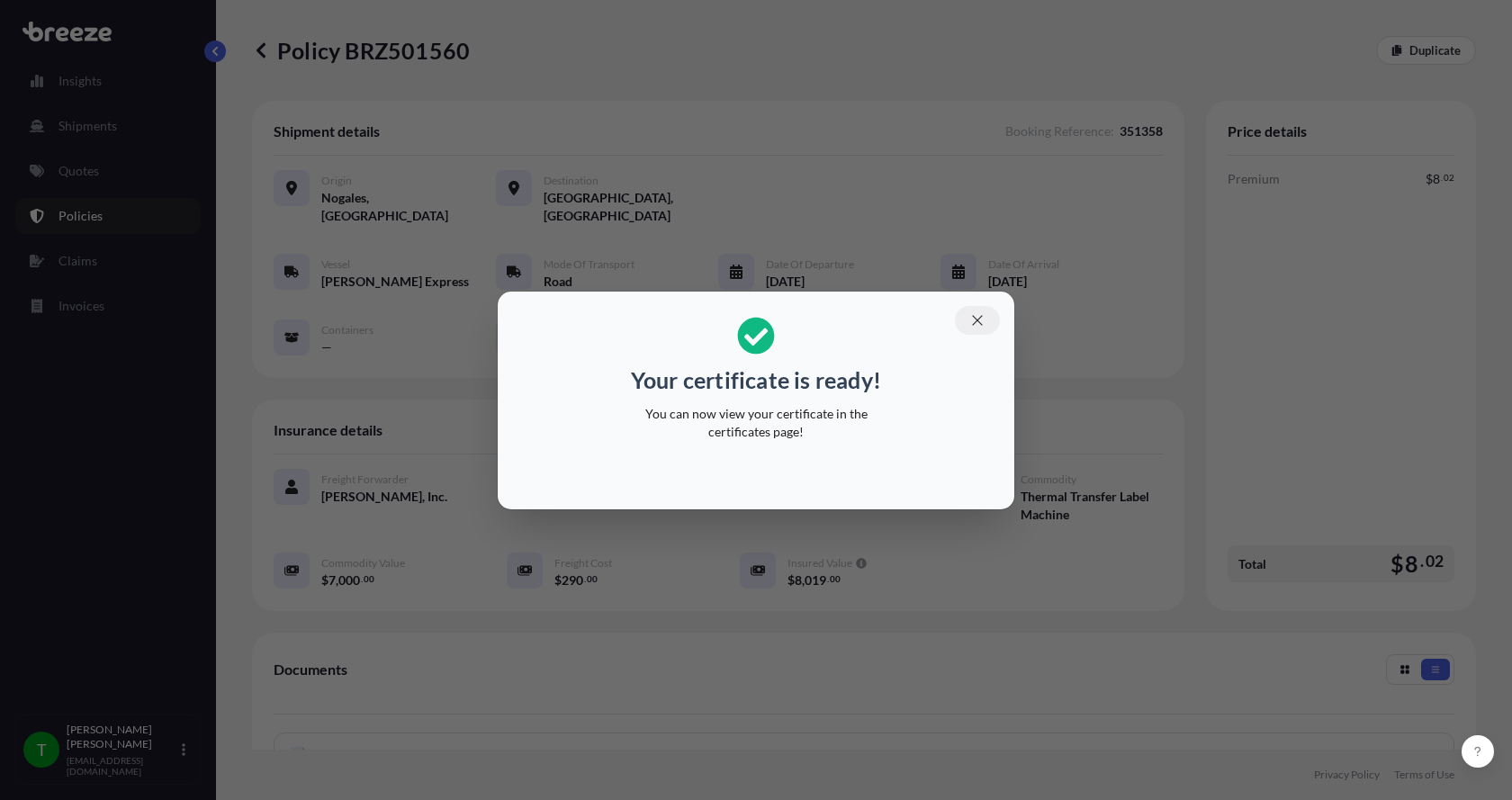
click at [978, 319] on icon "button" at bounding box center [977, 319] width 10 height 10
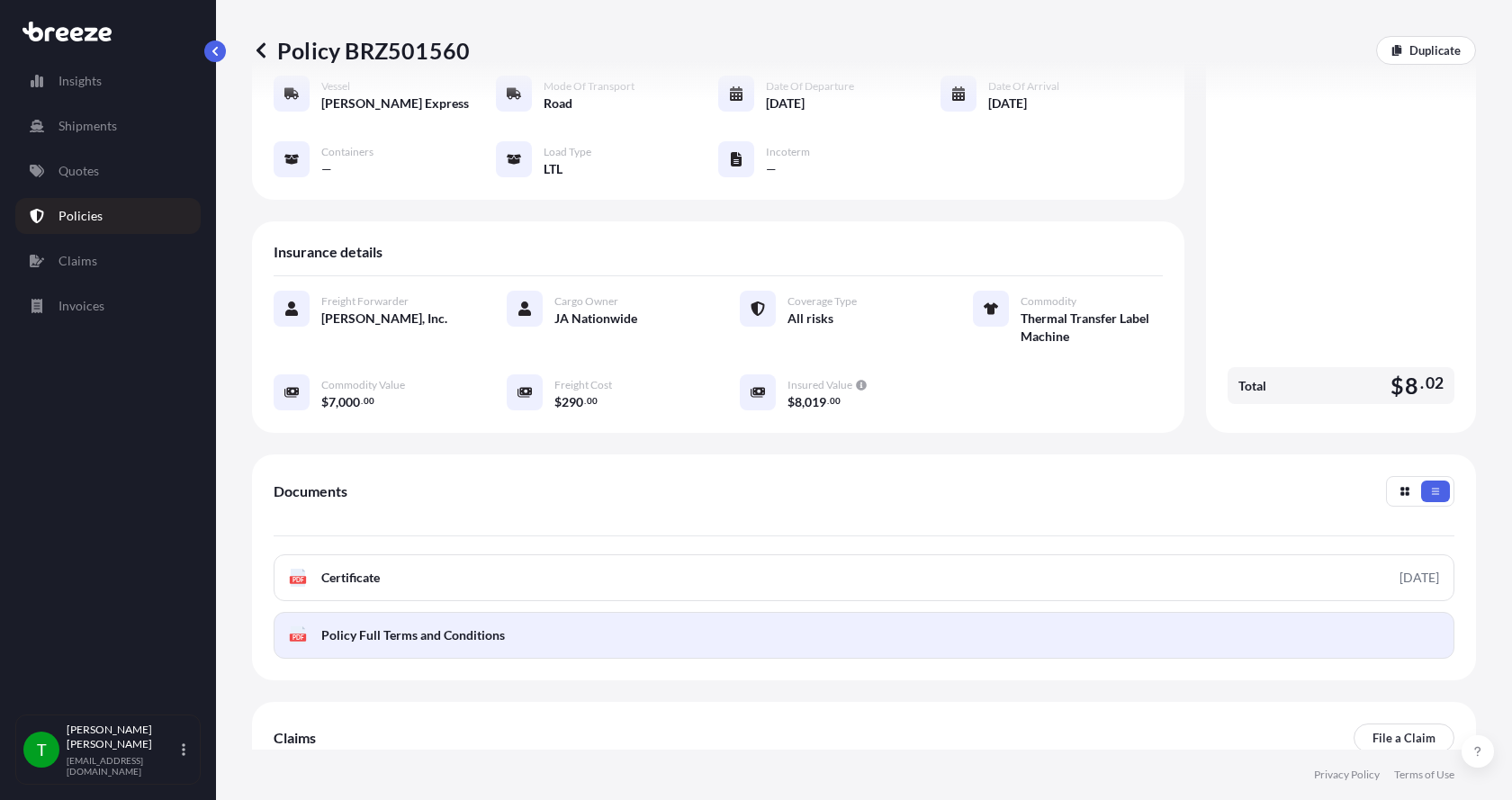
scroll to position [180, 0]
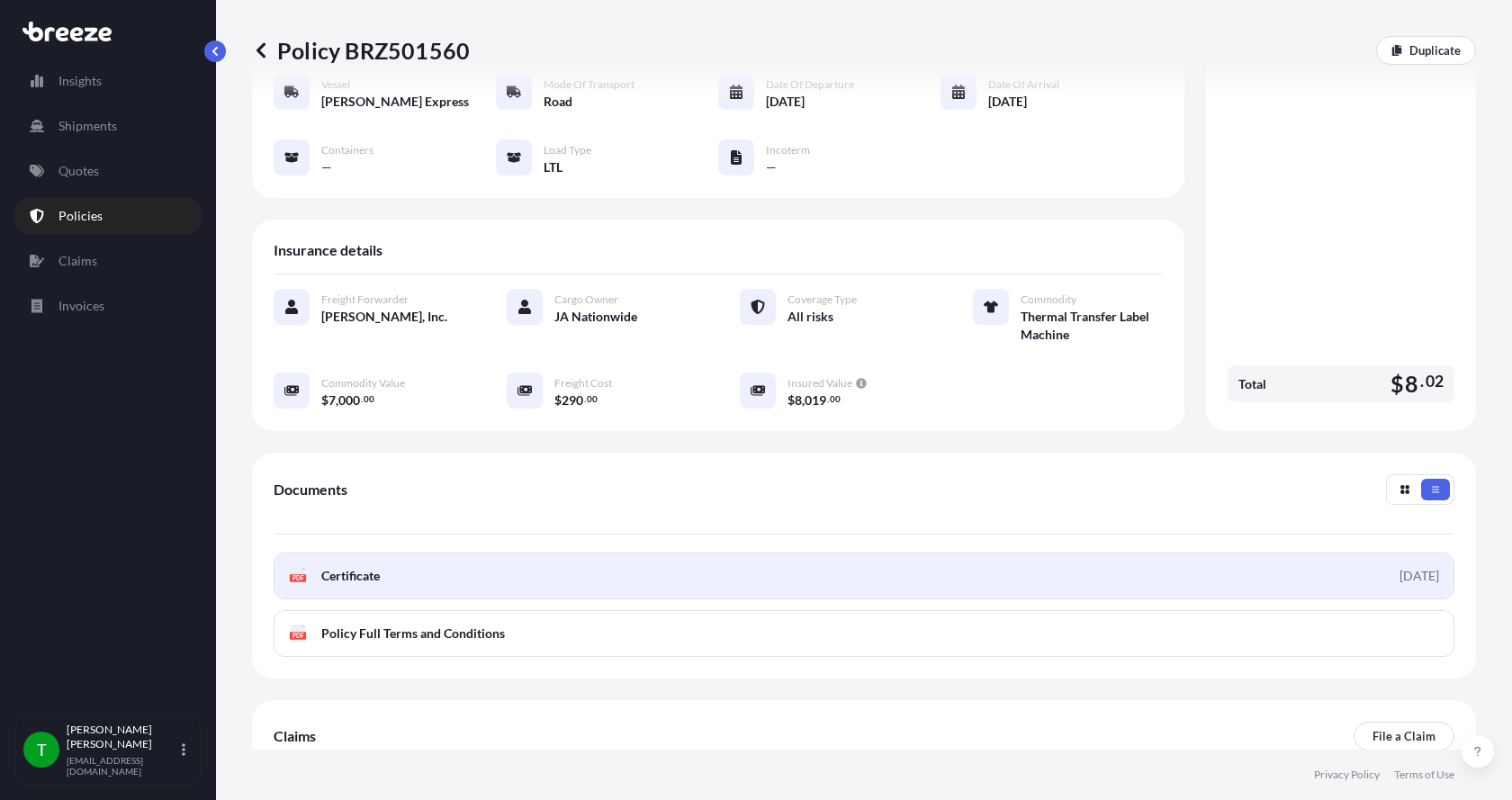
click at [337, 567] on span "Certificate" at bounding box center [350, 577] width 58 height 18
